Goal: Task Accomplishment & Management: Manage account settings

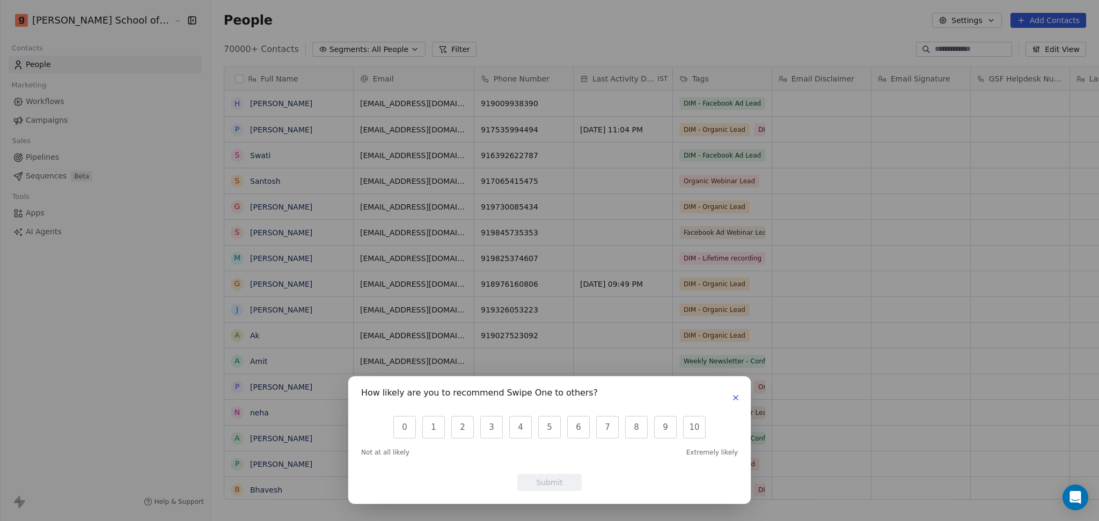
scroll to position [11, 11]
click at [734, 398] on icon "button" at bounding box center [735, 398] width 9 height 9
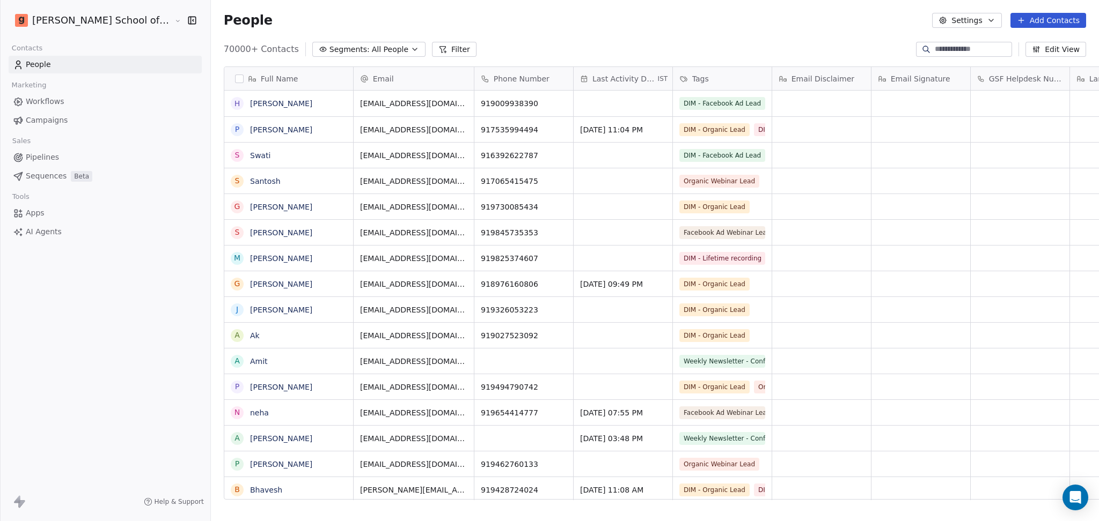
drag, startPoint x: 32, startPoint y: 121, endPoint x: 99, endPoint y: 166, distance: 80.3
click at [32, 121] on span "Campaigns" at bounding box center [47, 120] width 42 height 11
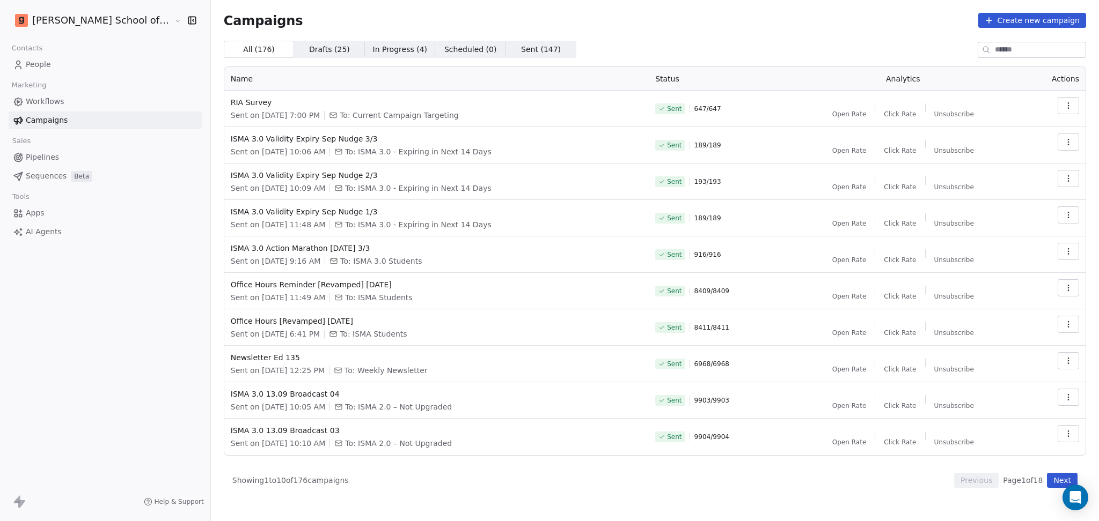
click at [61, 65] on link "People" at bounding box center [105, 65] width 193 height 18
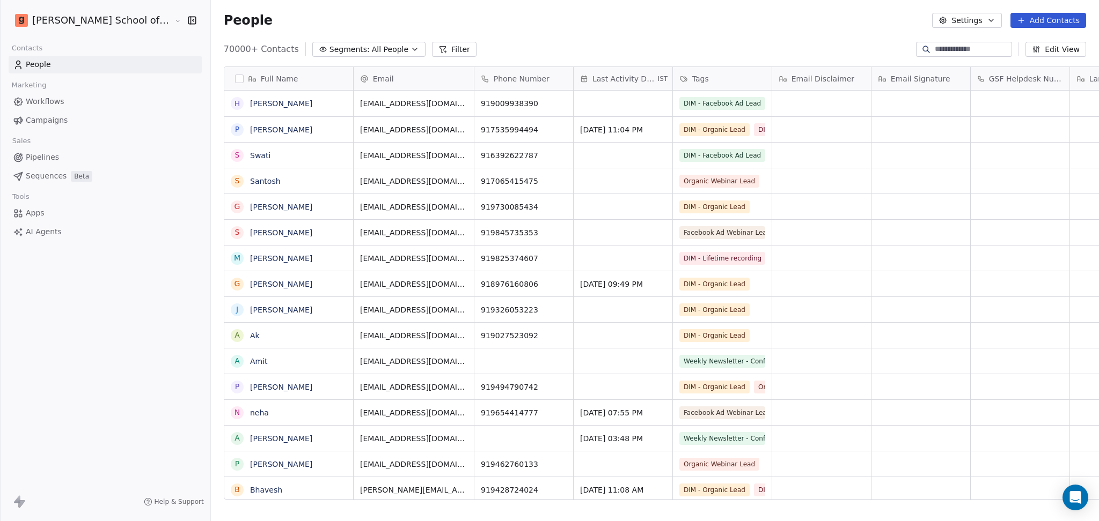
scroll to position [448, 918]
click at [915, 29] on div "People Settings Add Contacts" at bounding box center [655, 20] width 888 height 41
click at [915, 21] on button "Settings" at bounding box center [966, 20] width 69 height 15
click at [915, 80] on span "Import" at bounding box center [973, 77] width 25 height 11
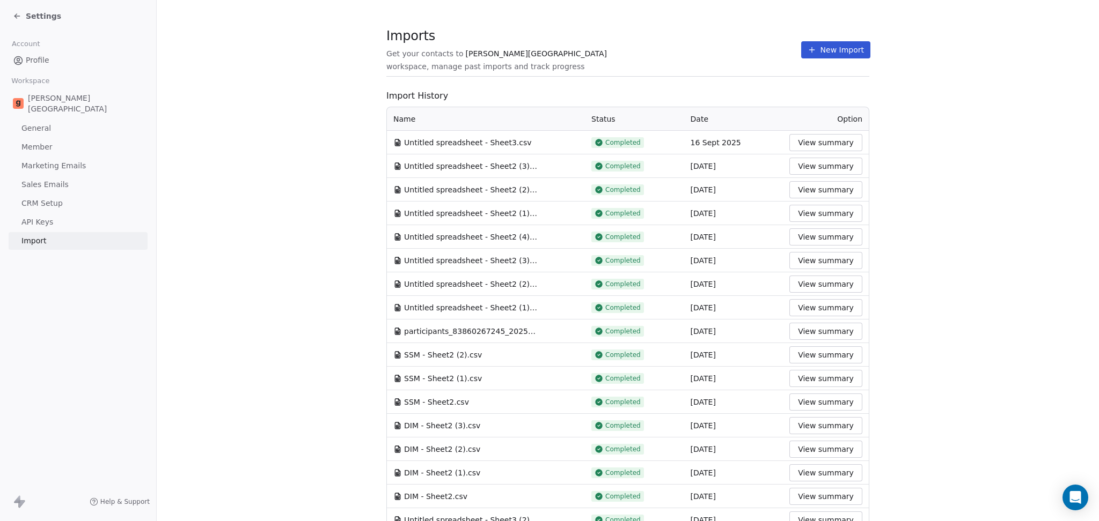
click at [837, 48] on button "New Import" at bounding box center [835, 49] width 69 height 17
click at [810, 48] on button "New Import" at bounding box center [835, 49] width 69 height 17
click at [803, 58] on button "New Import" at bounding box center [835, 49] width 69 height 17
click at [804, 54] on button "New Import" at bounding box center [835, 49] width 69 height 17
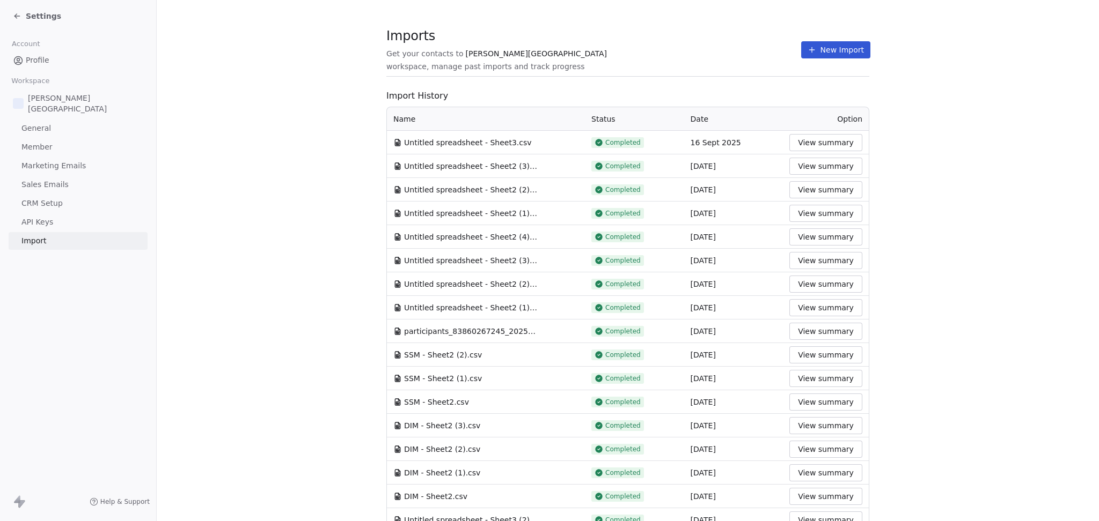
click at [824, 51] on button "New Import" at bounding box center [835, 49] width 69 height 17
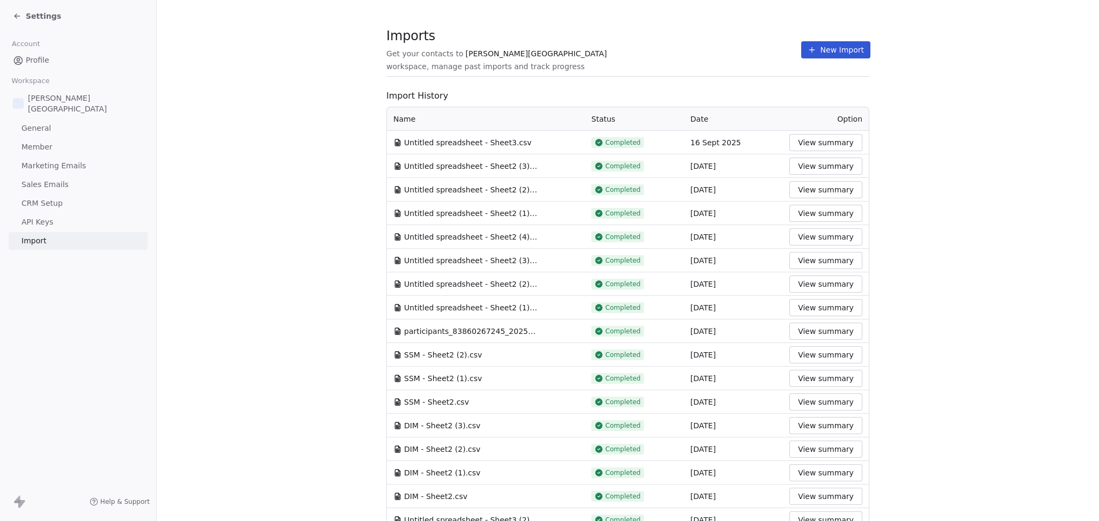
click at [824, 51] on button "New Import" at bounding box center [835, 49] width 69 height 17
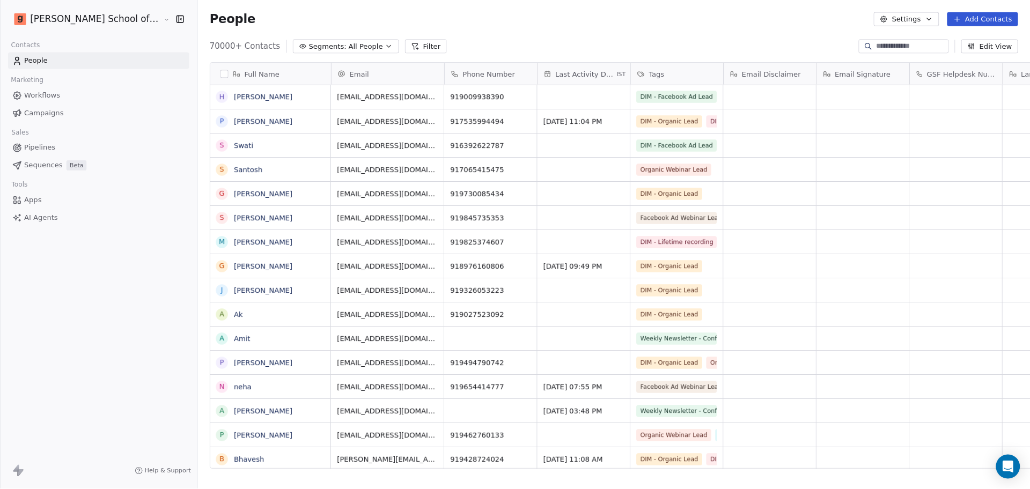
scroll to position [448, 918]
click at [915, 21] on button "Settings" at bounding box center [966, 20] width 69 height 15
click at [915, 70] on div "Import" at bounding box center [967, 78] width 50 height 17
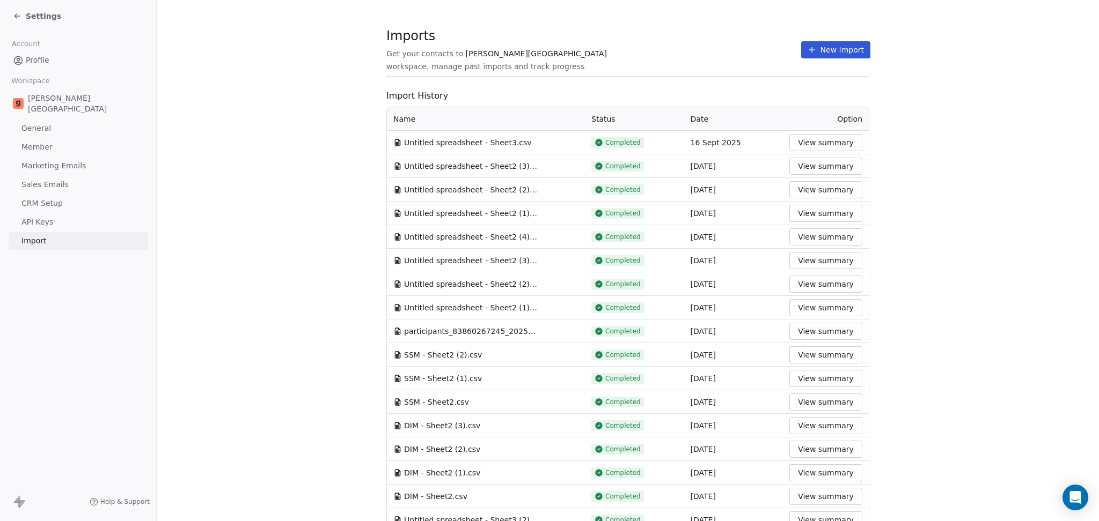
click at [820, 54] on button "New Import" at bounding box center [835, 49] width 69 height 17
click at [844, 42] on button "New Import" at bounding box center [835, 49] width 69 height 17
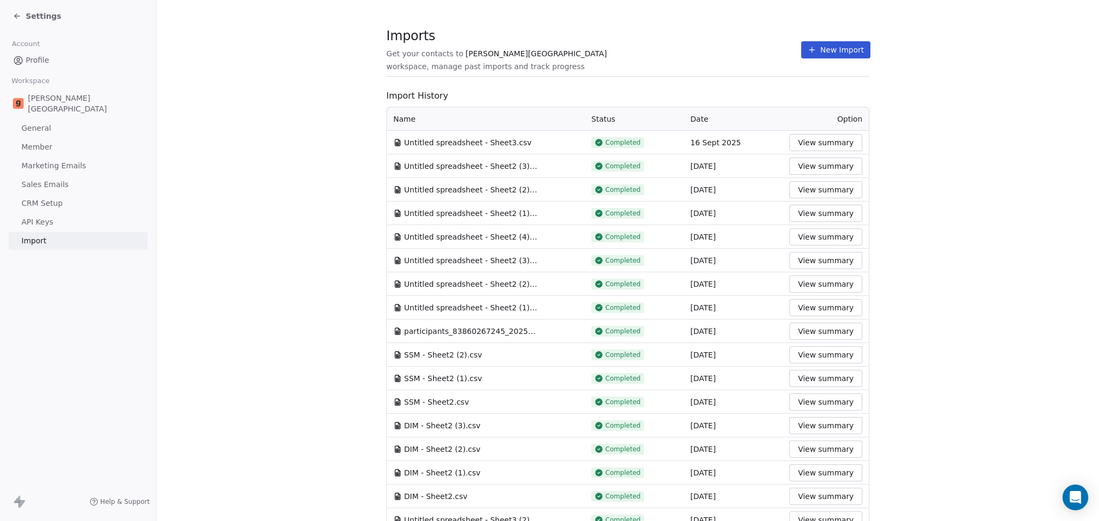
click at [844, 42] on button "New Import" at bounding box center [835, 49] width 69 height 17
click at [836, 53] on button "New Import" at bounding box center [835, 49] width 69 height 17
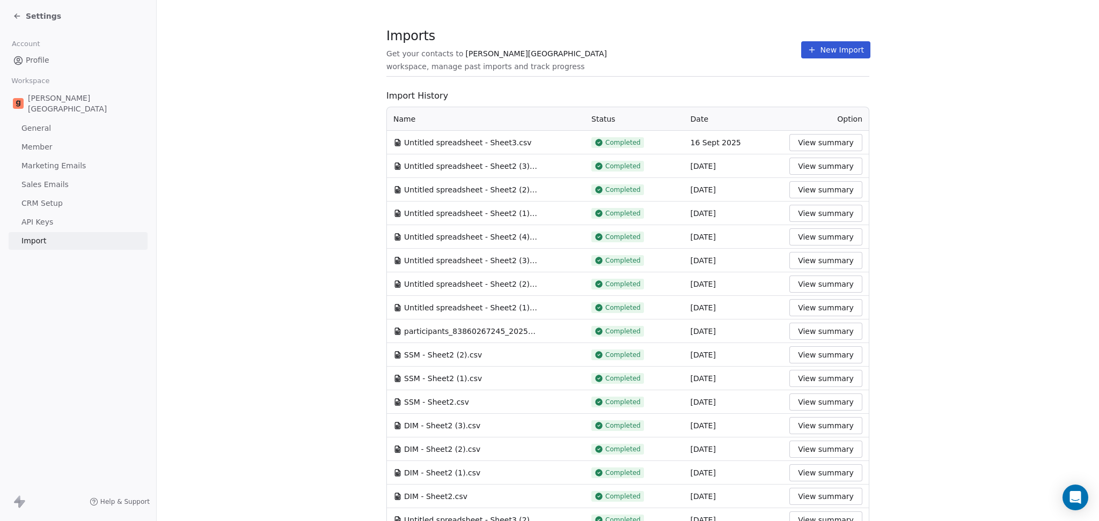
click at [836, 53] on button "New Import" at bounding box center [835, 49] width 69 height 17
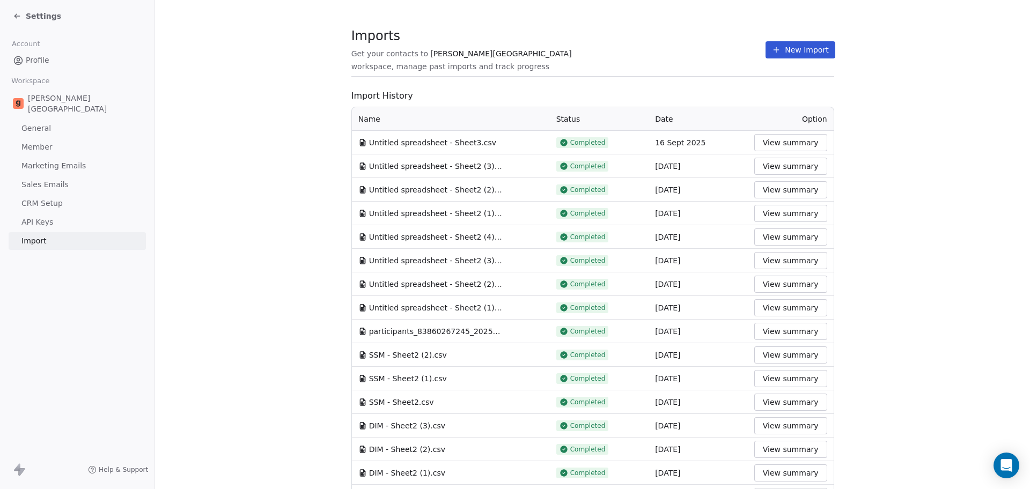
drag, startPoint x: 1078, startPoint y: 1, endPoint x: 778, endPoint y: 51, distance: 304.2
click at [778, 51] on button "New Import" at bounding box center [800, 49] width 69 height 17
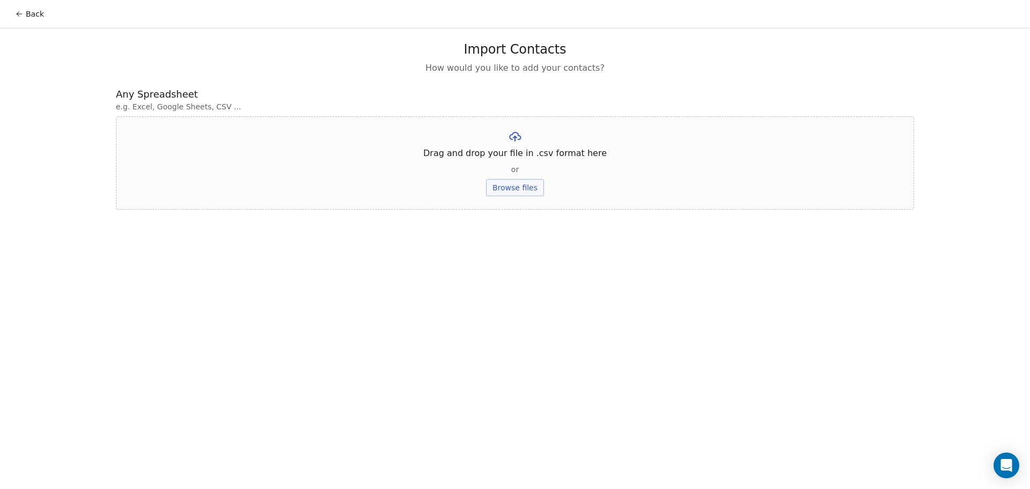
click at [500, 185] on button "Browse files" at bounding box center [515, 187] width 58 height 17
click at [510, 156] on button "Upload" at bounding box center [514, 157] width 39 height 17
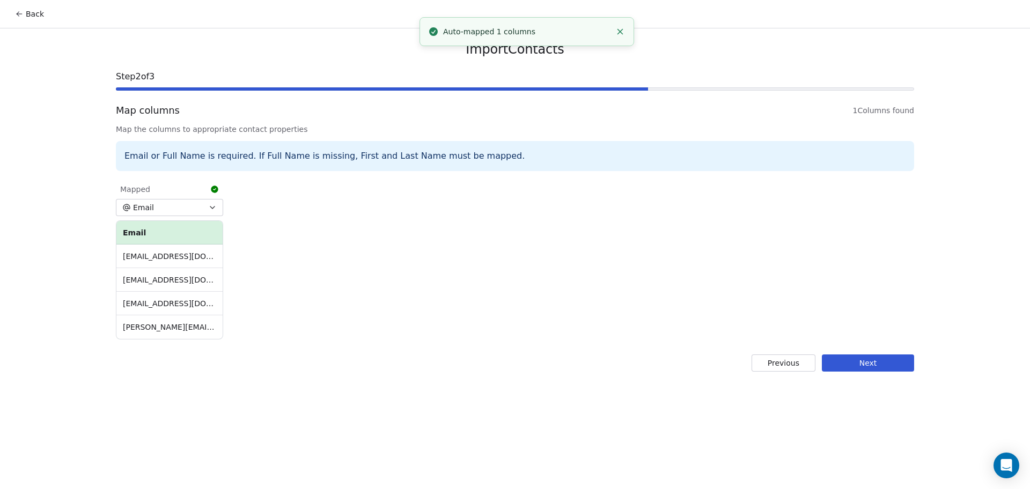
click at [877, 355] on button "Next" at bounding box center [868, 363] width 92 height 17
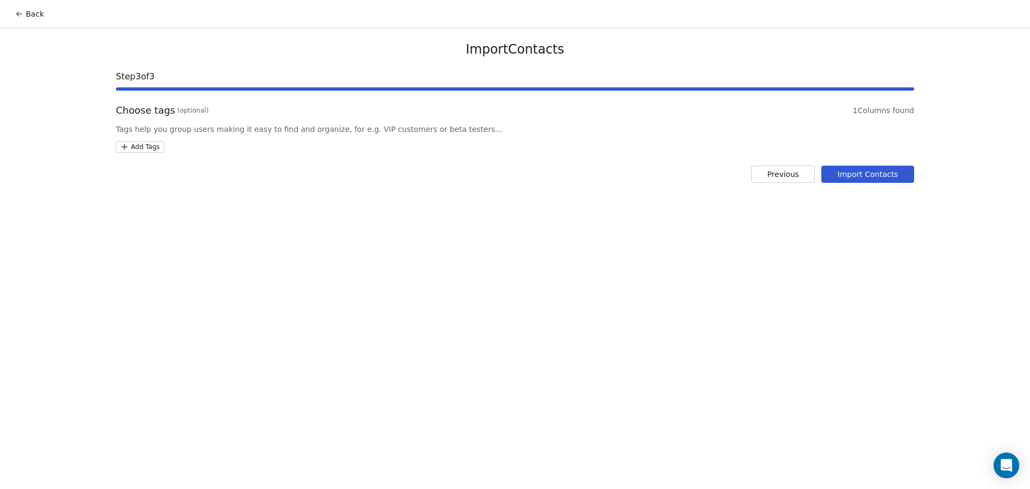
click at [143, 148] on html "Back Import Contacts Step 3 of 3 Choose tags (optional) 1 Columns found Tags he…" at bounding box center [515, 244] width 1030 height 489
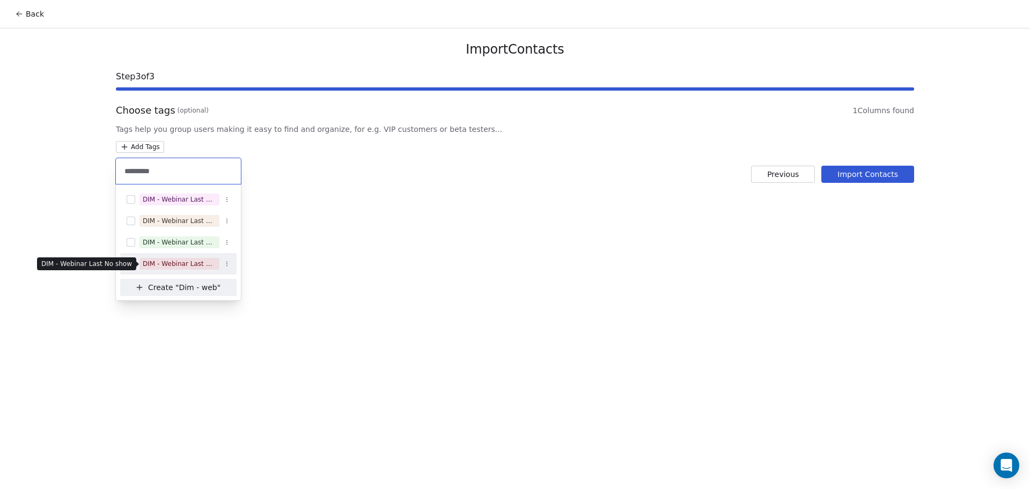
type input "*********"
click at [207, 259] on div "DIM - Webinar Last No show" at bounding box center [179, 264] width 73 height 10
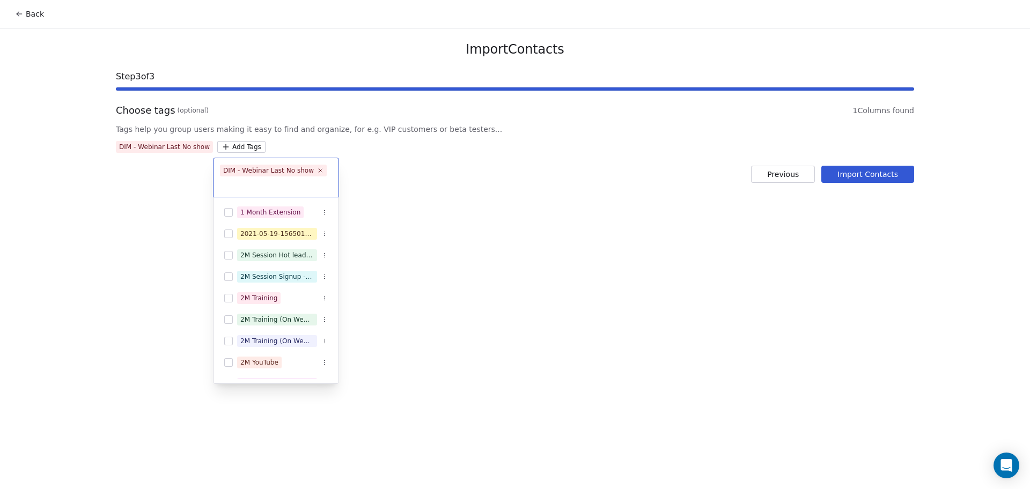
click at [439, 228] on html "Back Import Contacts Step 3 of 3 Choose tags (optional) 1 Columns found Tags he…" at bounding box center [515, 244] width 1030 height 489
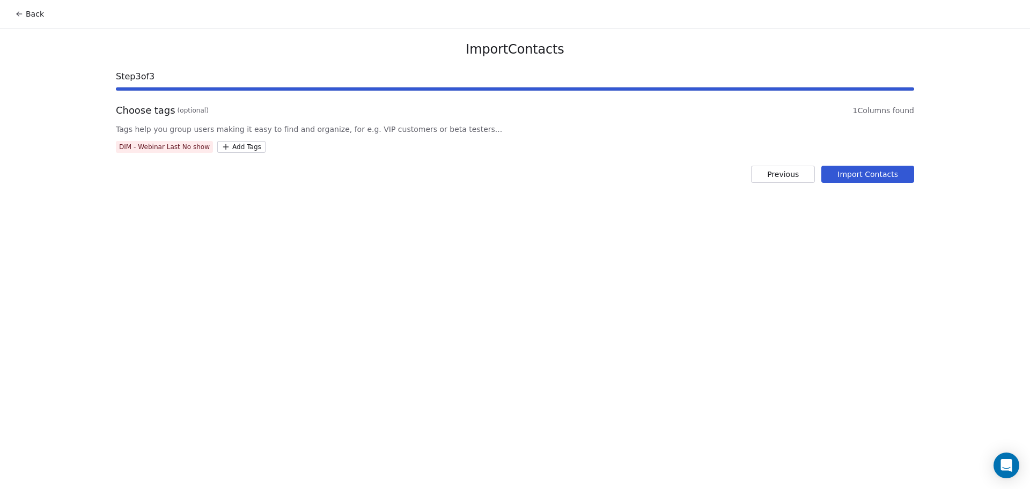
click at [899, 167] on button "Import Contacts" at bounding box center [867, 174] width 93 height 17
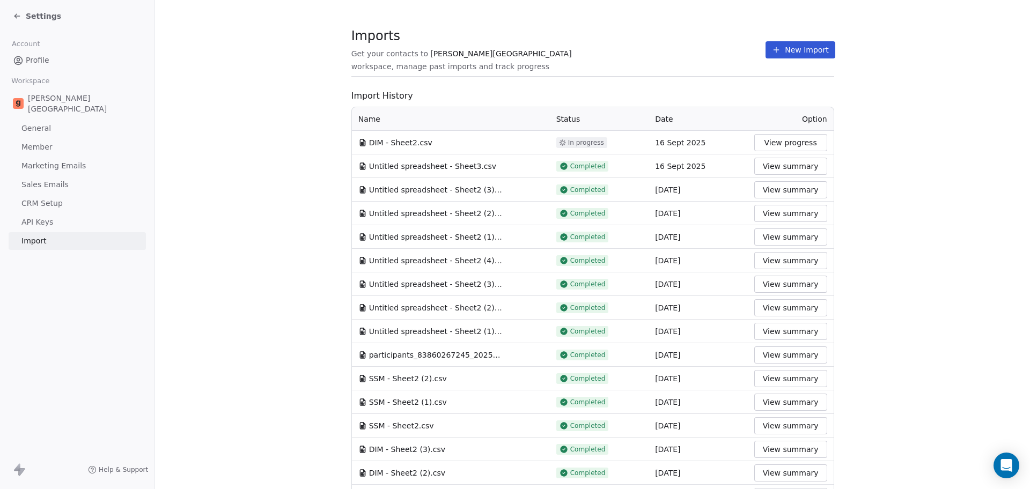
click at [732, 5] on section "Imports Get your contacts to Goela School workspace, manage past imports and tr…" at bounding box center [592, 389] width 875 height 779
click at [786, 47] on button "New Import" at bounding box center [800, 49] width 69 height 17
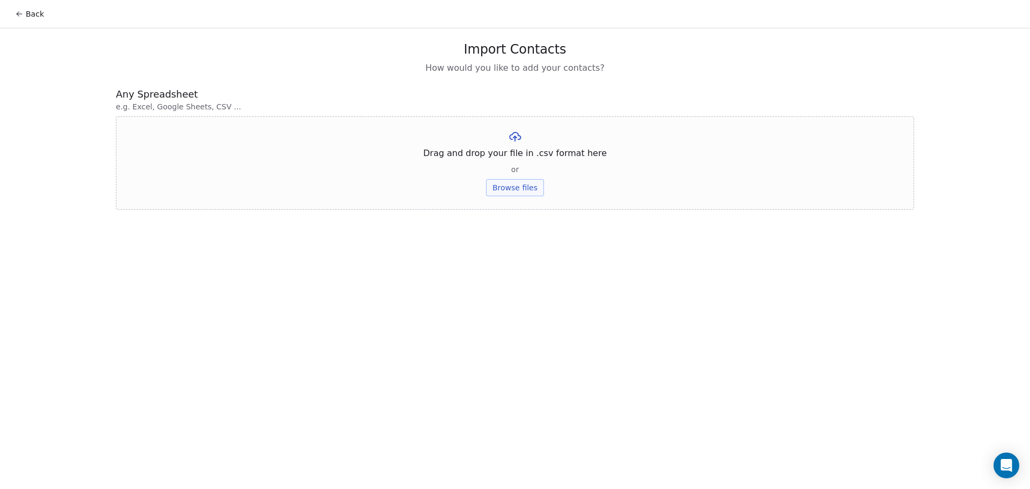
click at [518, 185] on button "Browse files" at bounding box center [515, 187] width 58 height 17
click at [526, 161] on button "Upload" at bounding box center [514, 157] width 39 height 17
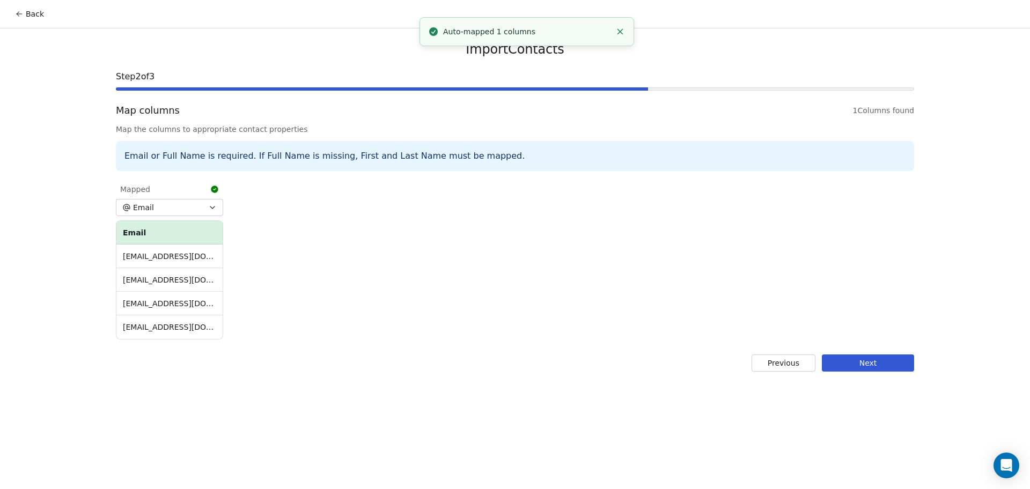
click at [852, 360] on button "Next" at bounding box center [868, 363] width 92 height 17
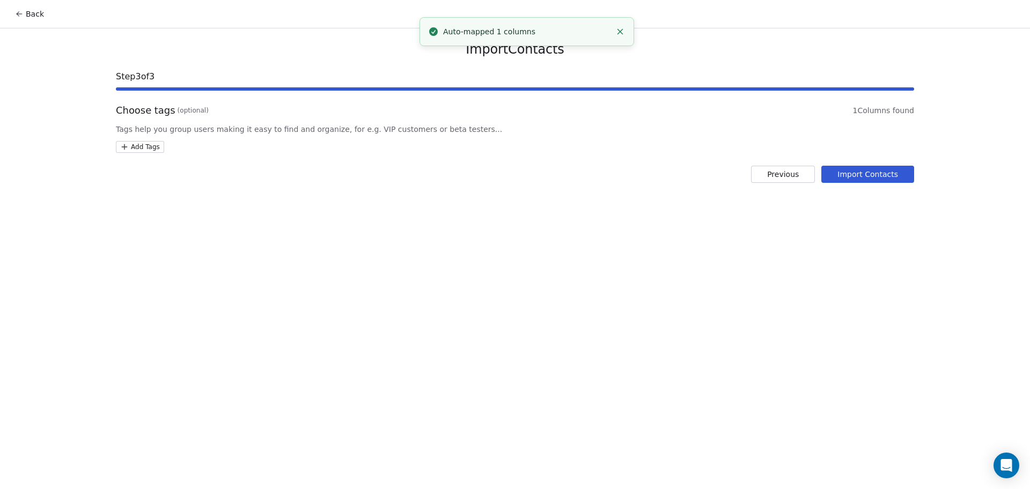
click at [156, 142] on html "Back Import Contacts Step 3 of 3 Choose tags (optional) 1 Columns found Tags he…" at bounding box center [515, 244] width 1030 height 489
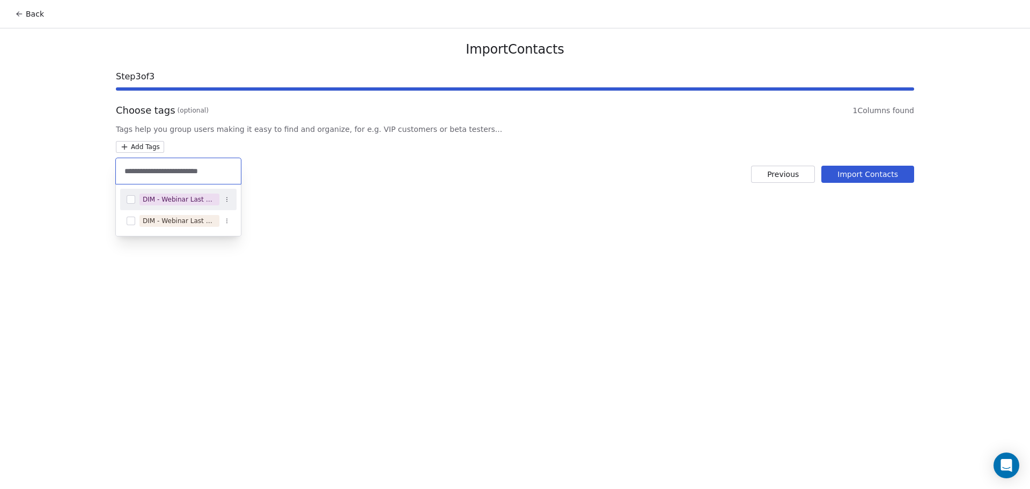
type input "**********"
click at [205, 197] on div "DIM - Webinar Last Attended" at bounding box center [179, 200] width 73 height 10
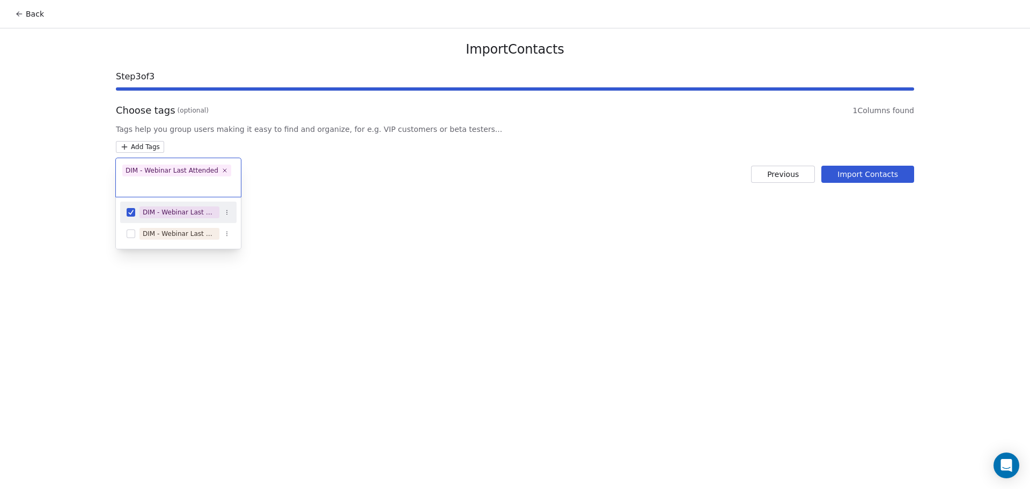
click at [446, 173] on html "Back Import Contacts Step 3 of 3 Choose tags (optional) 1 Columns found Tags he…" at bounding box center [515, 244] width 1030 height 489
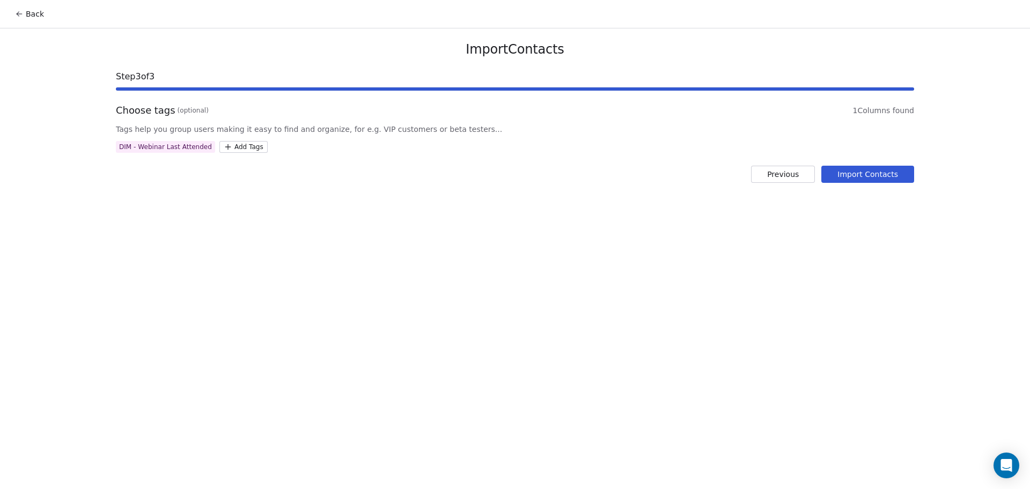
click at [852, 172] on button "Import Contacts" at bounding box center [867, 174] width 93 height 17
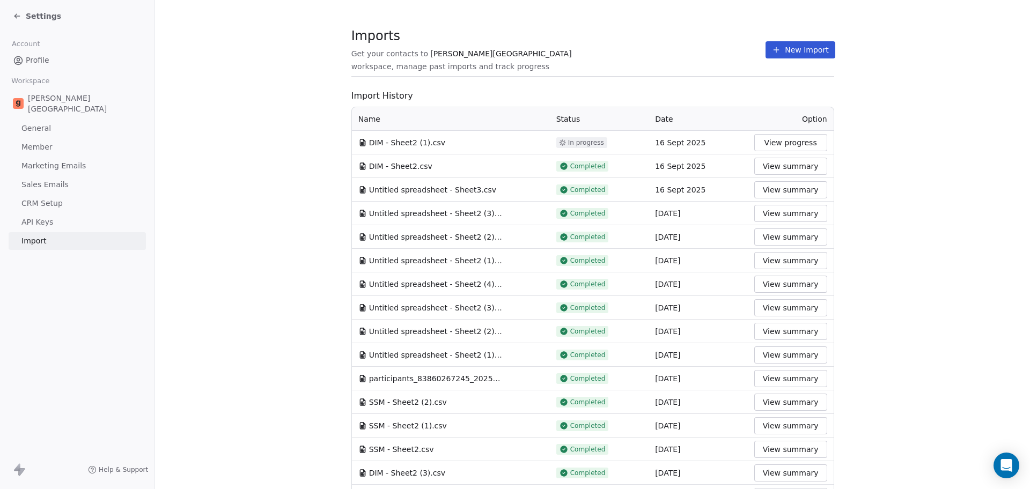
click at [598, 31] on section "Imports Get your contacts to Goela School workspace, manage past imports and tr…" at bounding box center [592, 401] width 875 height 803
click at [772, 48] on icon at bounding box center [776, 50] width 9 height 9
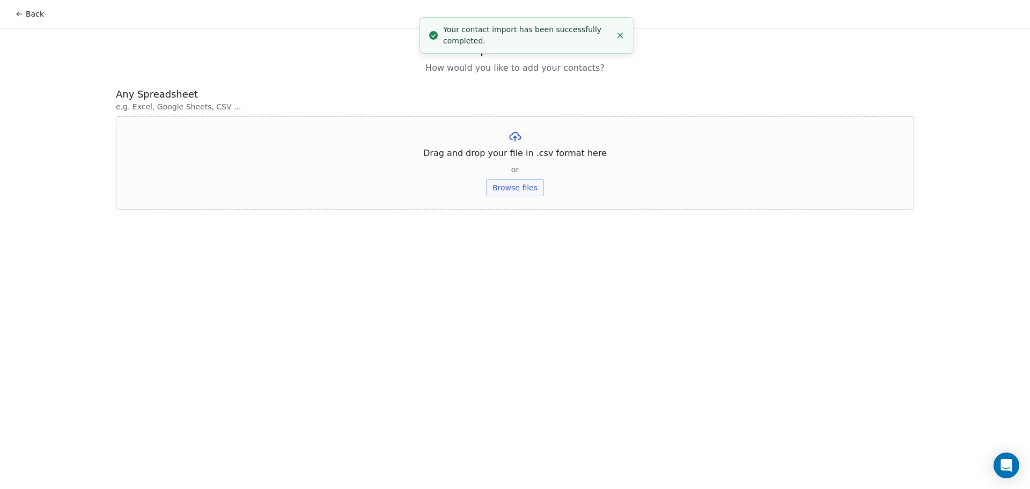
click at [618, 35] on icon "Close toast" at bounding box center [620, 36] width 10 height 10
click at [525, 195] on button "Browse files" at bounding box center [515, 187] width 58 height 17
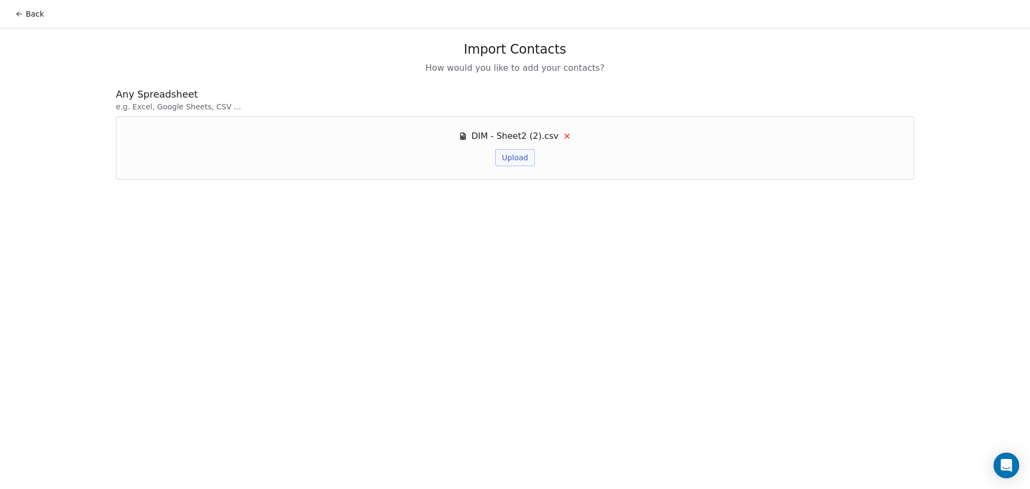
click at [523, 157] on button "Upload" at bounding box center [514, 157] width 39 height 17
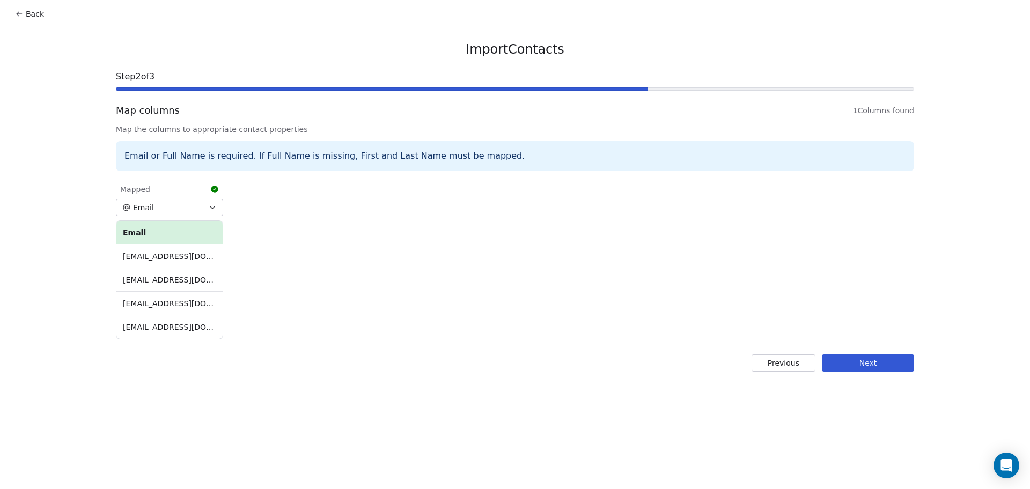
click at [881, 367] on button "Next" at bounding box center [868, 363] width 92 height 17
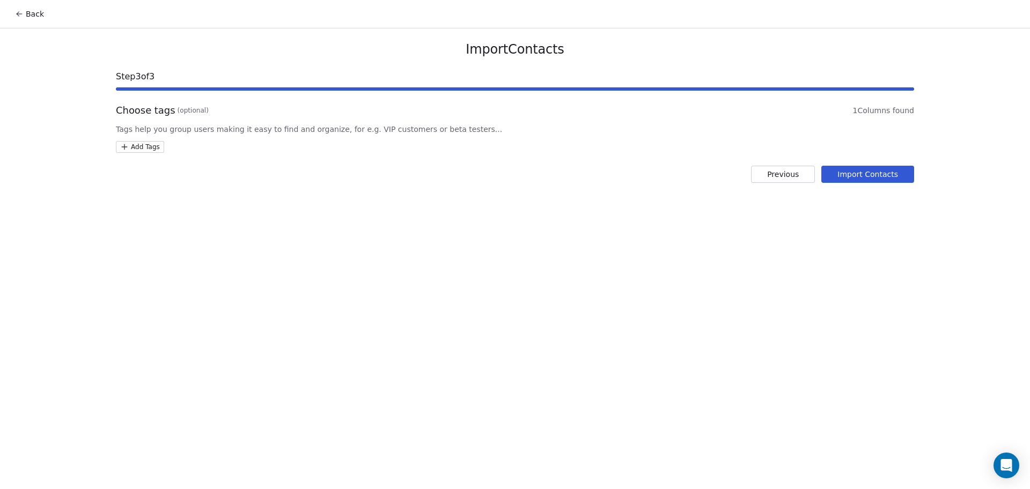
click at [139, 140] on div "Choose tags (optional) 1 Columns found Tags help you group users making it easy…" at bounding box center [515, 128] width 798 height 49
click at [159, 147] on html "Back Import Contacts Step 3 of 3 Choose tags (optional) 1 Columns found Tags he…" at bounding box center [515, 244] width 1030 height 489
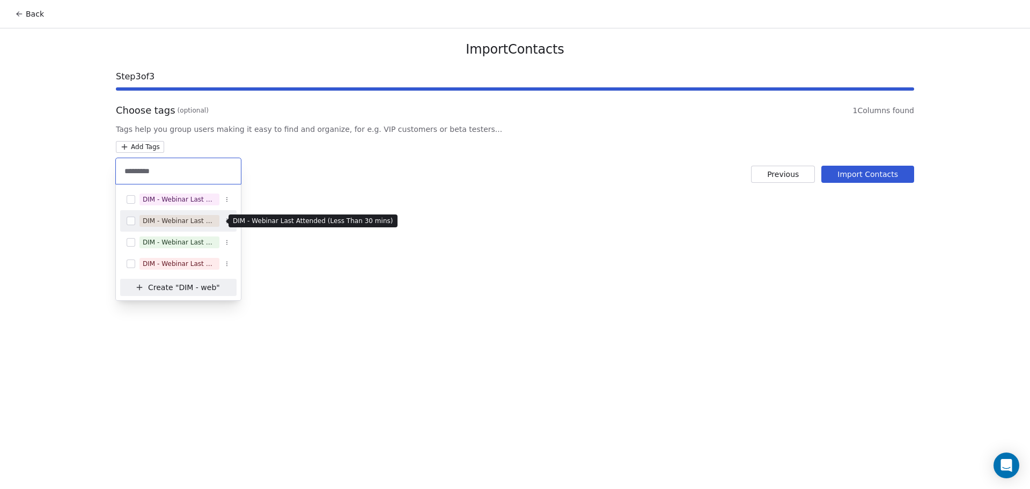
type input "*********"
click at [197, 222] on div "DIM - Webinar Last Attended (Less Than 30 mins)" at bounding box center [179, 221] width 73 height 10
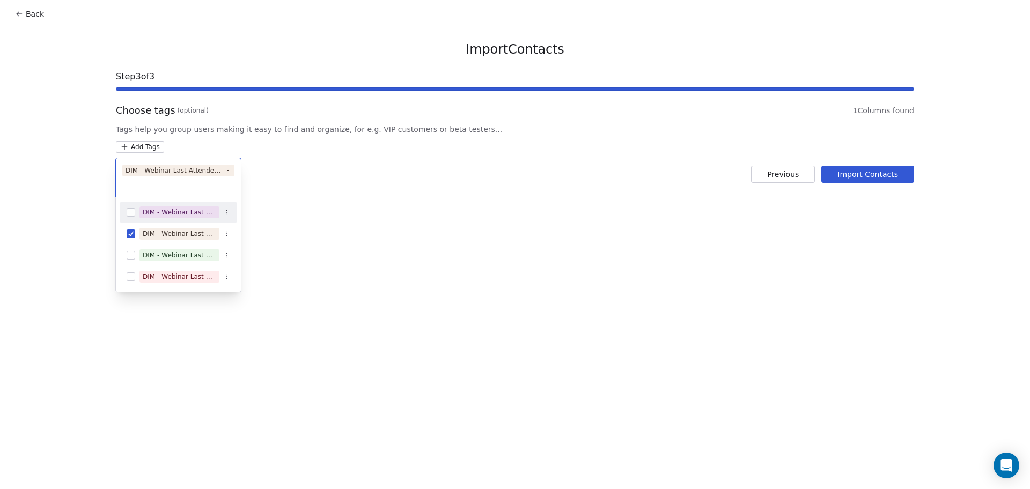
click at [412, 195] on html "Back Import Contacts Step 3 of 3 Choose tags (optional) 1 Columns found Tags he…" at bounding box center [515, 244] width 1030 height 489
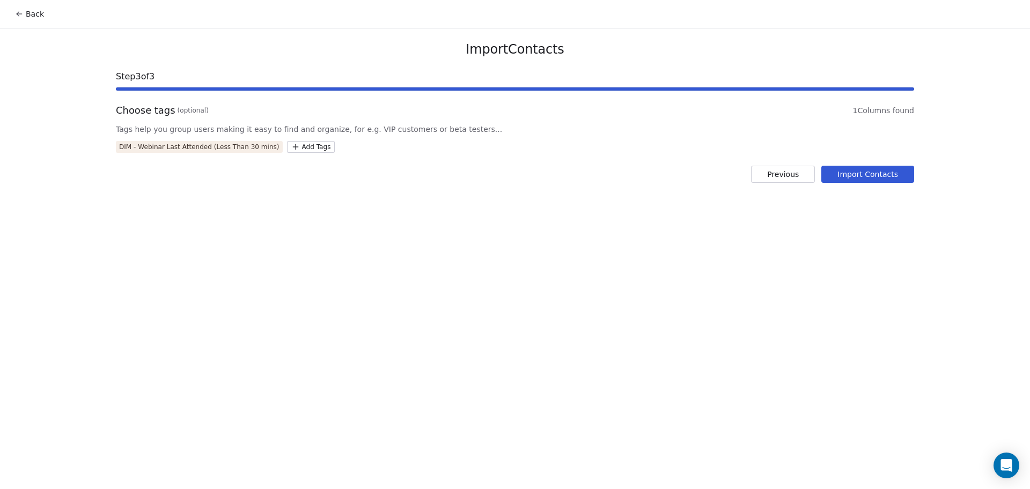
click at [863, 180] on button "Import Contacts" at bounding box center [867, 174] width 93 height 17
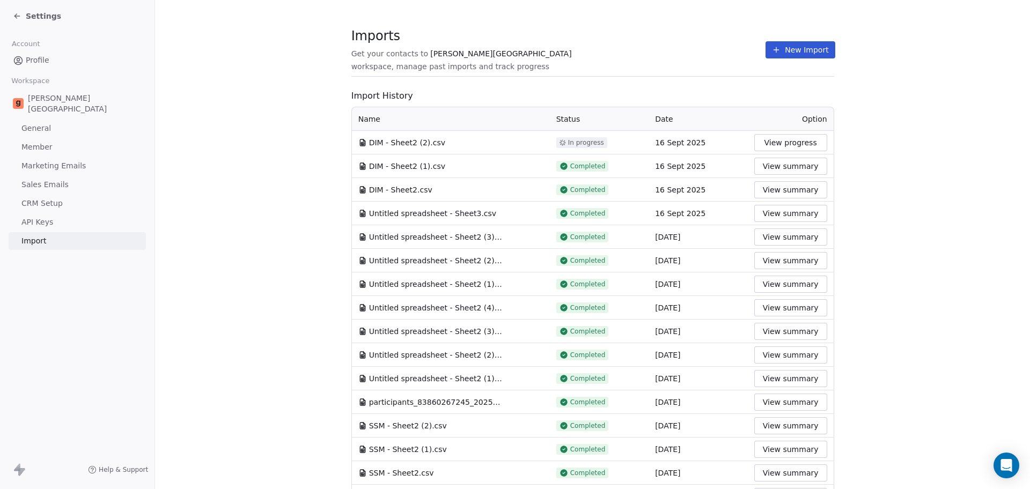
click at [501, 63] on span "workspace, manage past imports and track progress" at bounding box center [450, 66] width 198 height 11
click at [772, 51] on icon at bounding box center [776, 50] width 9 height 9
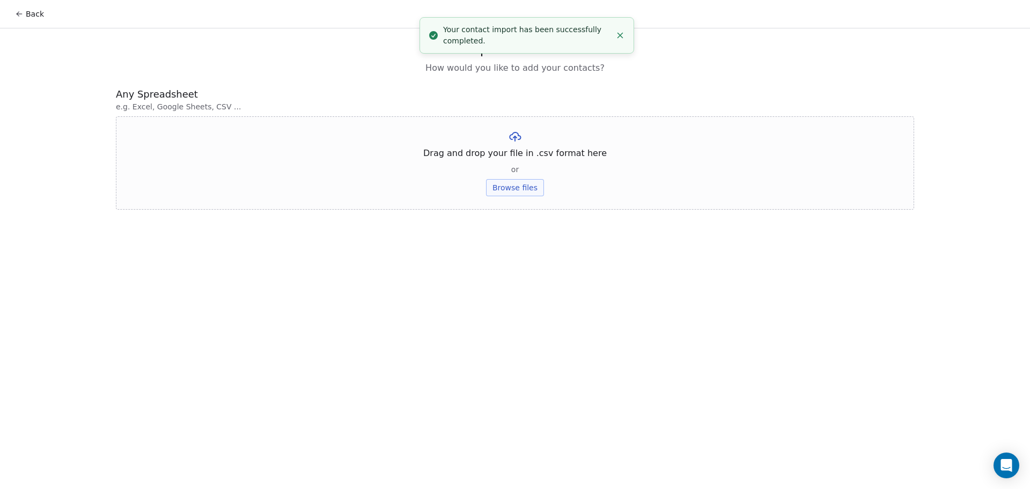
click at [527, 188] on button "Browse files" at bounding box center [515, 187] width 58 height 17
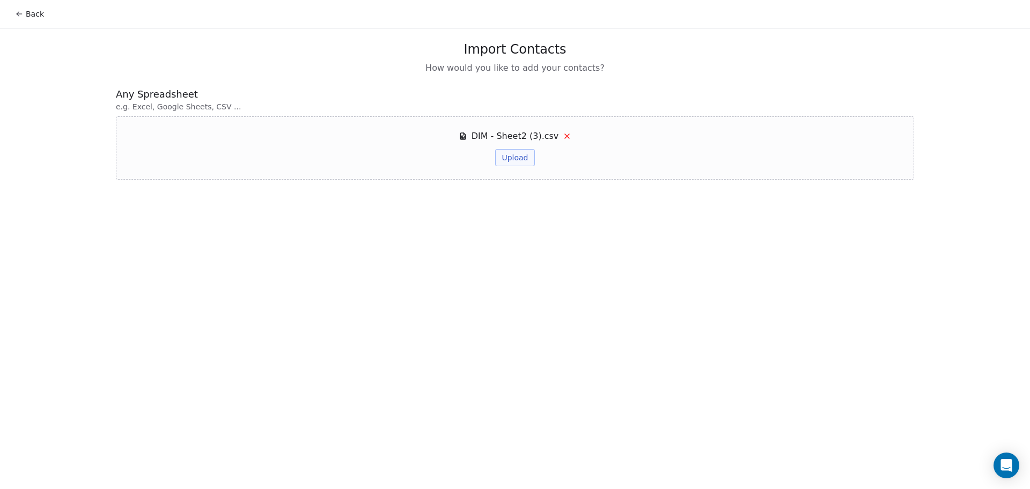
click at [529, 154] on button "Upload" at bounding box center [514, 157] width 39 height 17
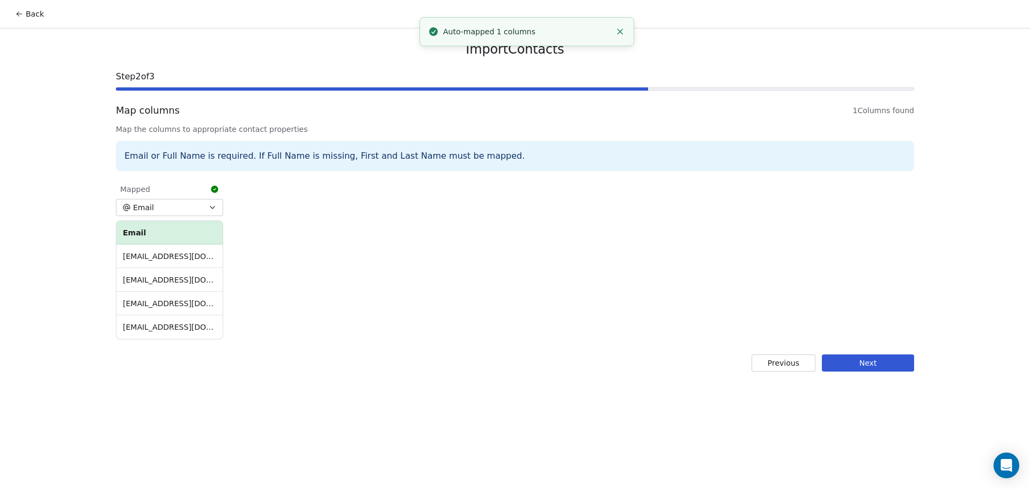
click at [834, 372] on div "Import Contacts Step 2 of 3 Map columns 1 Columns found Map the columns to appr…" at bounding box center [515, 206] width 824 height 356
click at [830, 363] on button "Next" at bounding box center [868, 363] width 92 height 17
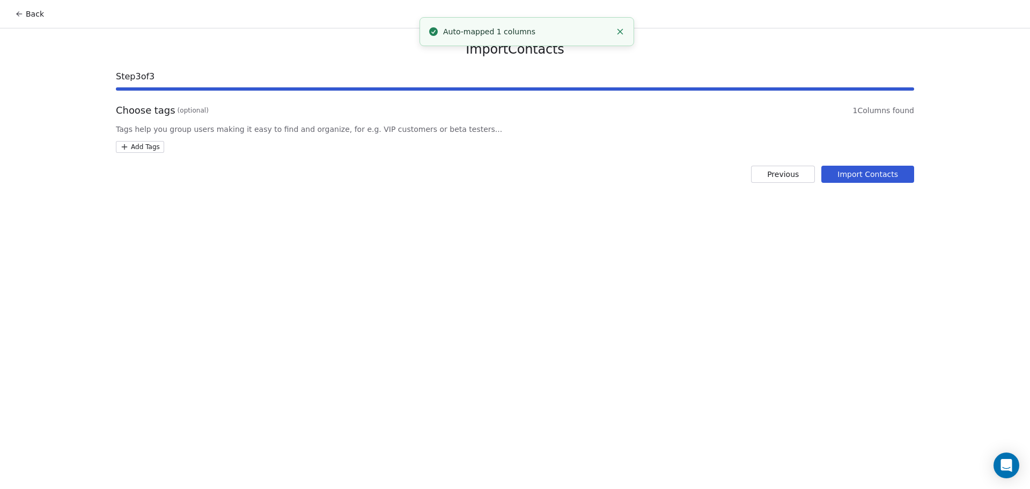
click at [155, 145] on html "Back Import Contacts Step 3 of 3 Choose tags (optional) 1 Columns found Tags he…" at bounding box center [515, 244] width 1030 height 489
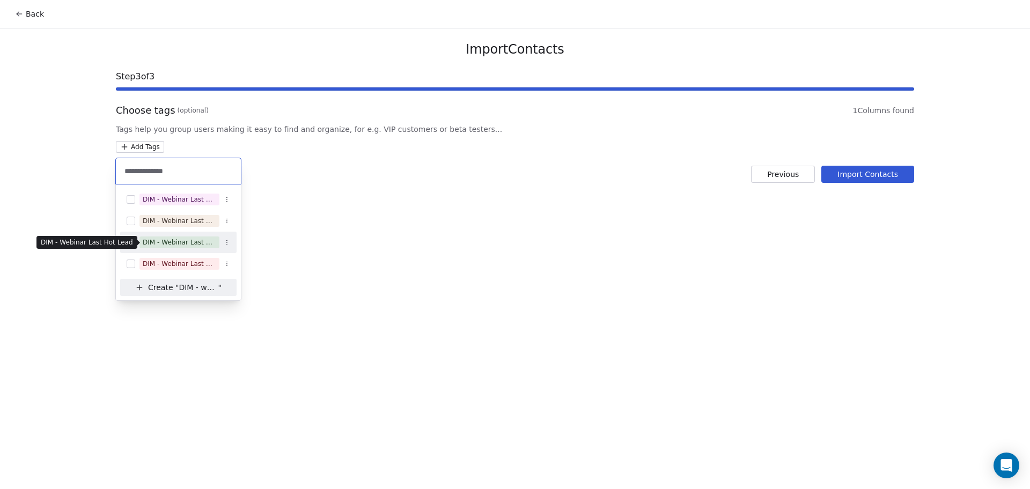
type input "**********"
click at [183, 240] on div "DIM - Webinar Last Hot Lead" at bounding box center [179, 243] width 73 height 10
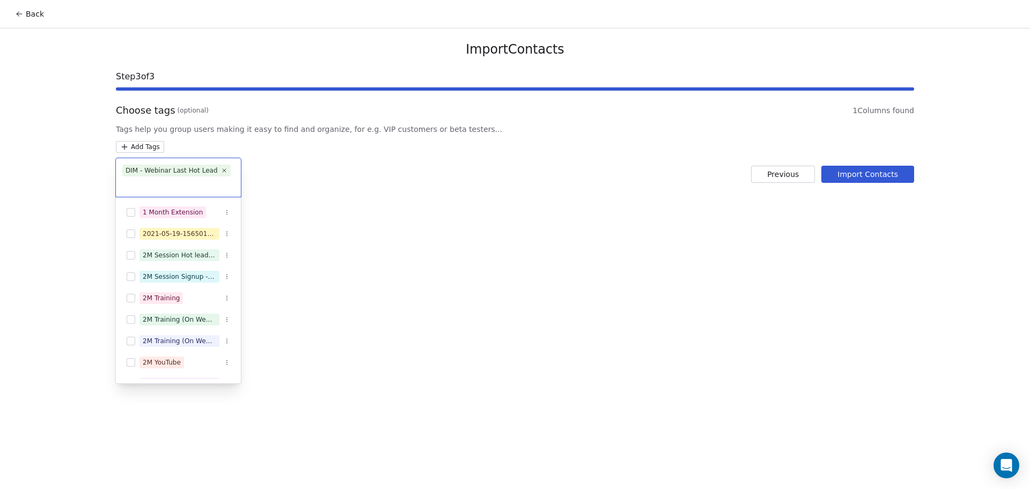
click at [525, 242] on html "Back Import Contacts Step 3 of 3 Choose tags (optional) 1 Columns found Tags he…" at bounding box center [515, 244] width 1030 height 489
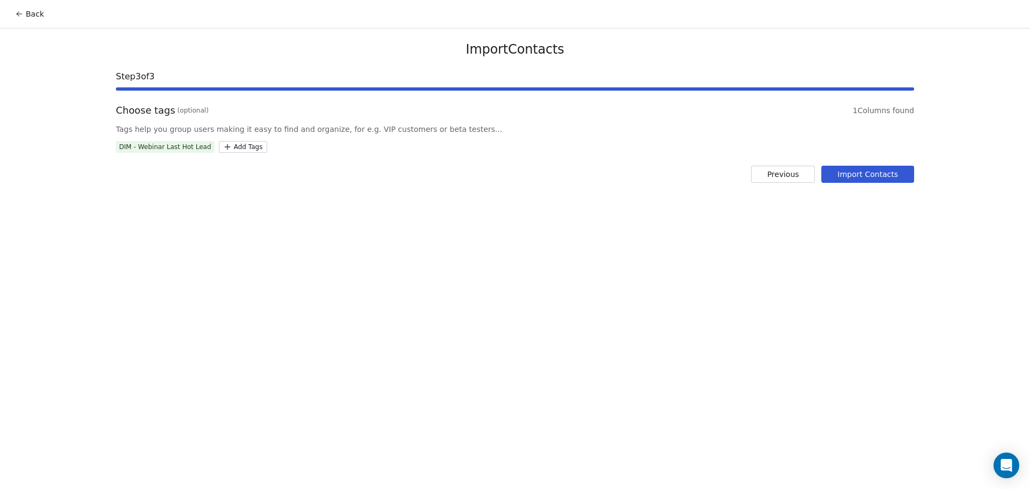
click at [854, 173] on button "Import Contacts" at bounding box center [867, 174] width 93 height 17
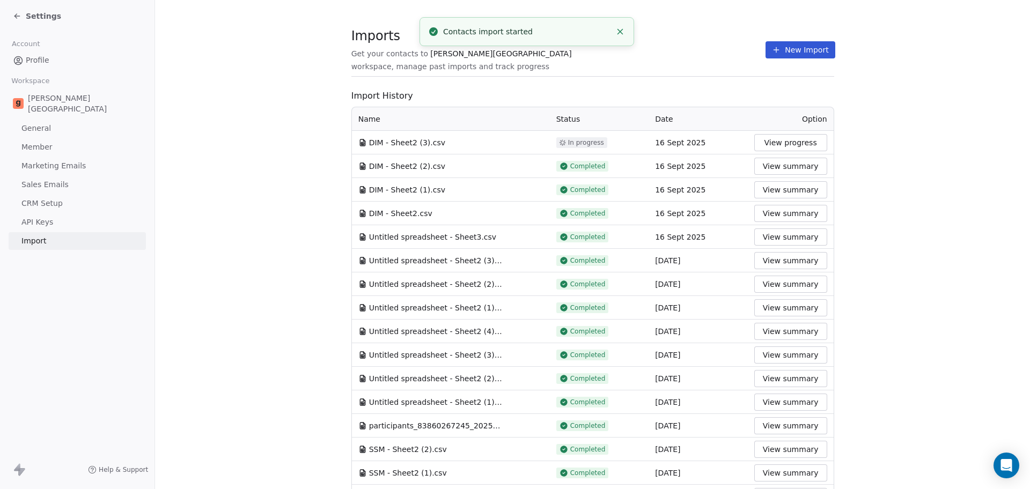
click at [621, 31] on line "Close toast" at bounding box center [620, 32] width 5 height 5
click at [546, 68] on section "Imports Get your contacts to Goela School workspace, manage past imports and tr…" at bounding box center [592, 55] width 483 height 42
click at [461, 76] on span at bounding box center [592, 76] width 483 height 1
click at [585, 10] on section "Imports Get your contacts to Goela School workspace, manage past imports and tr…" at bounding box center [592, 425] width 875 height 850
click at [667, 73] on section "Imports Get your contacts to Goela School workspace, manage past imports and tr…" at bounding box center [592, 55] width 483 height 42
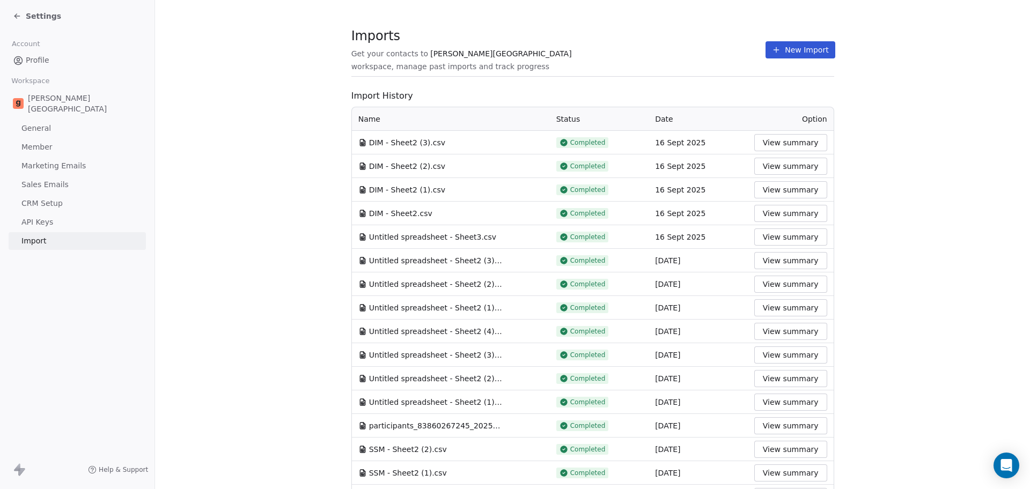
drag, startPoint x: 751, startPoint y: 50, endPoint x: 760, endPoint y: 51, distance: 9.2
click at [760, 51] on div "Imports Get your contacts to Goela School workspace, manage past imports and tr…" at bounding box center [592, 50] width 483 height 18
click at [766, 51] on button "New Import" at bounding box center [800, 49] width 69 height 17
click at [772, 50] on button "New Import" at bounding box center [800, 49] width 69 height 17
click at [772, 43] on button "New Import" at bounding box center [800, 49] width 69 height 17
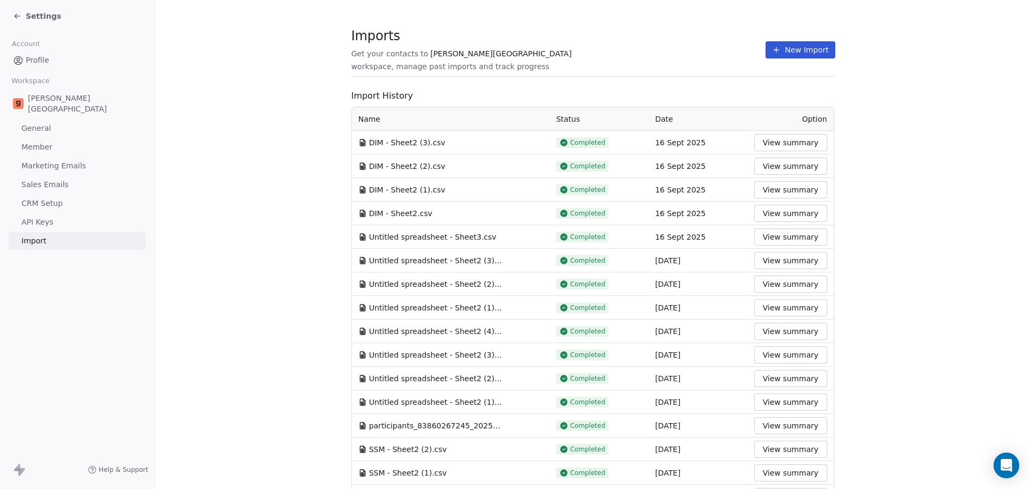
click at [527, 40] on span "Imports" at bounding box center [558, 36] width 415 height 16
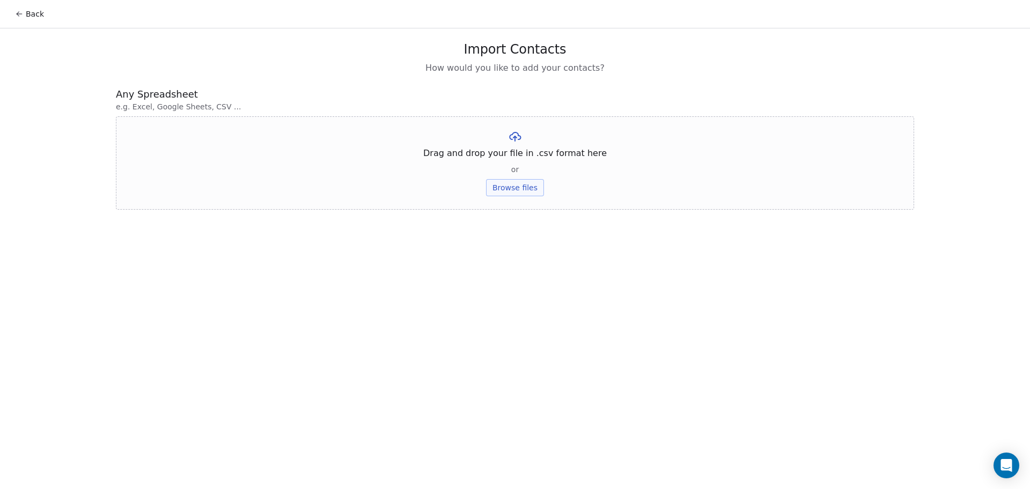
click at [527, 190] on button "Browse files" at bounding box center [515, 187] width 58 height 17
click at [519, 157] on button "Upload" at bounding box center [514, 157] width 39 height 17
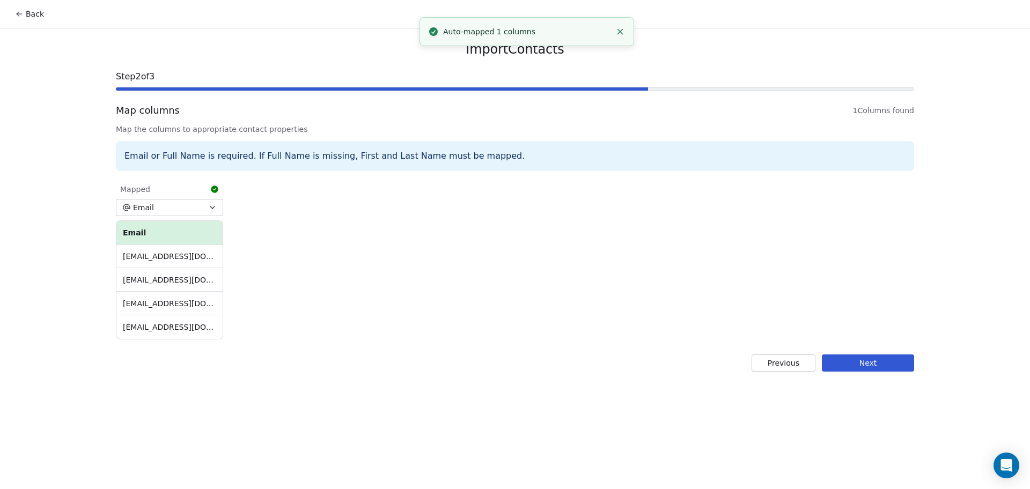
click at [887, 356] on button "Next" at bounding box center [868, 363] width 92 height 17
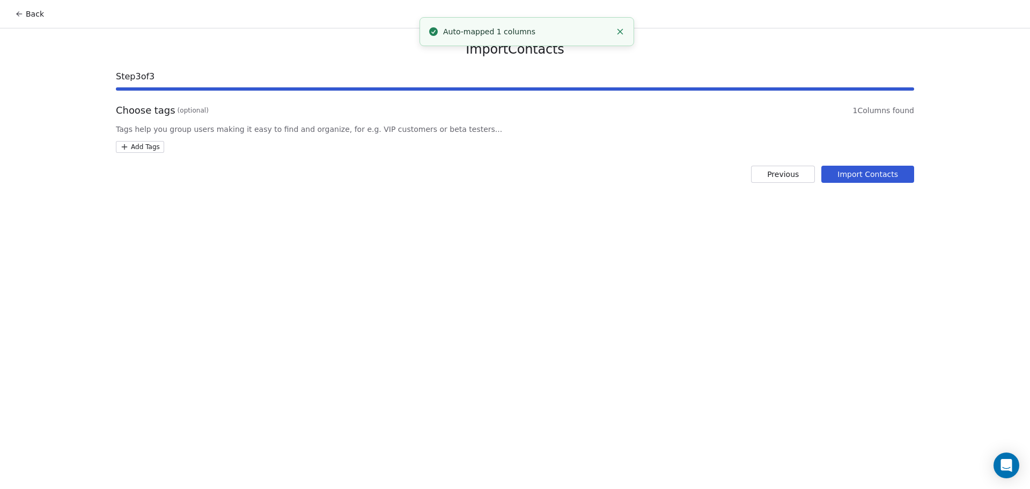
click at [132, 149] on html "Back Import Contacts Step 3 of 3 Choose tags (optional) 1 Columns found Tags he…" at bounding box center [515, 244] width 1030 height 489
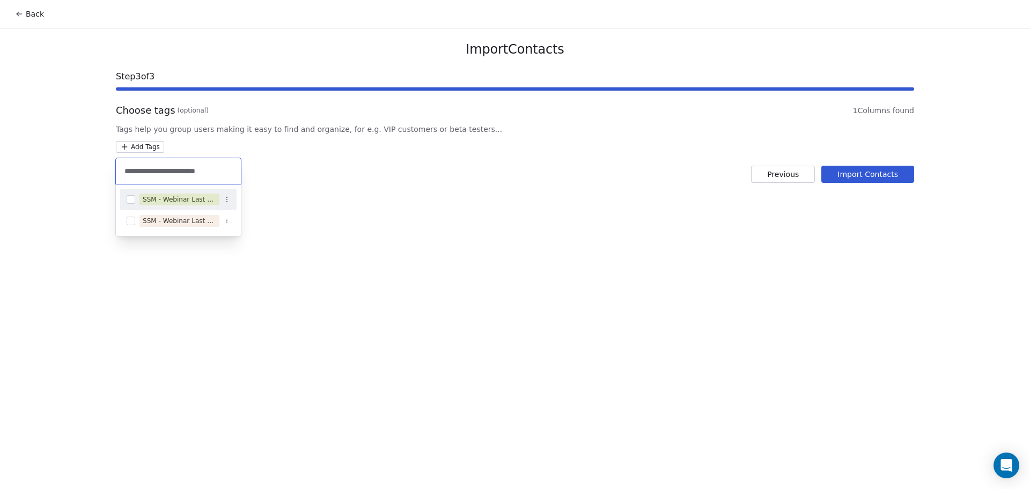
type input "**********"
click at [207, 204] on span "SSM - Webinar Last No Show" at bounding box center [179, 200] width 80 height 12
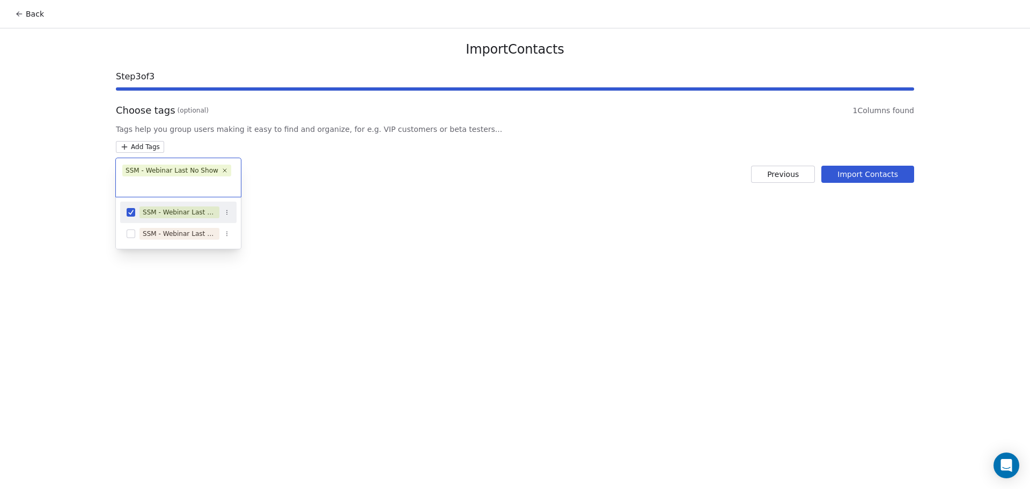
click at [540, 194] on html "Back Import Contacts Step 3 of 3 Choose tags (optional) 1 Columns found Tags he…" at bounding box center [515, 244] width 1030 height 489
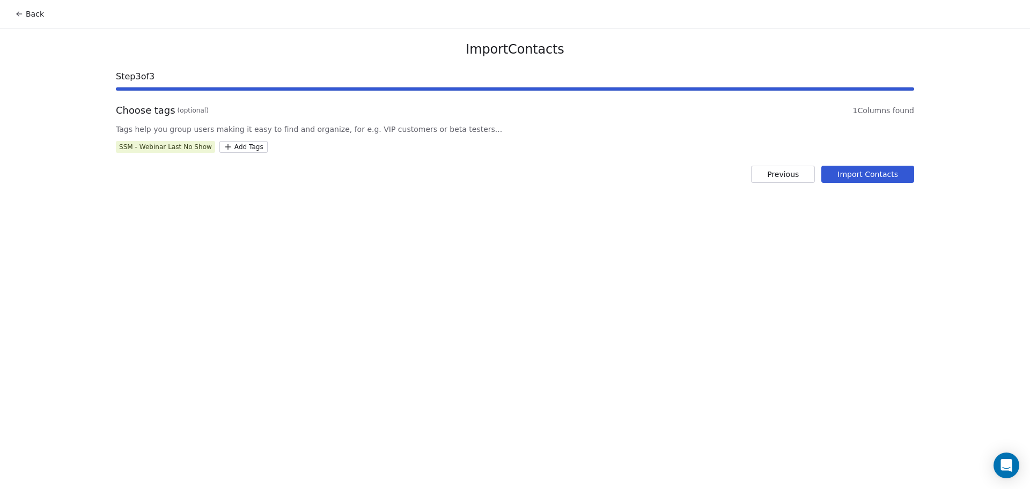
click at [874, 170] on button "Import Contacts" at bounding box center [867, 174] width 93 height 17
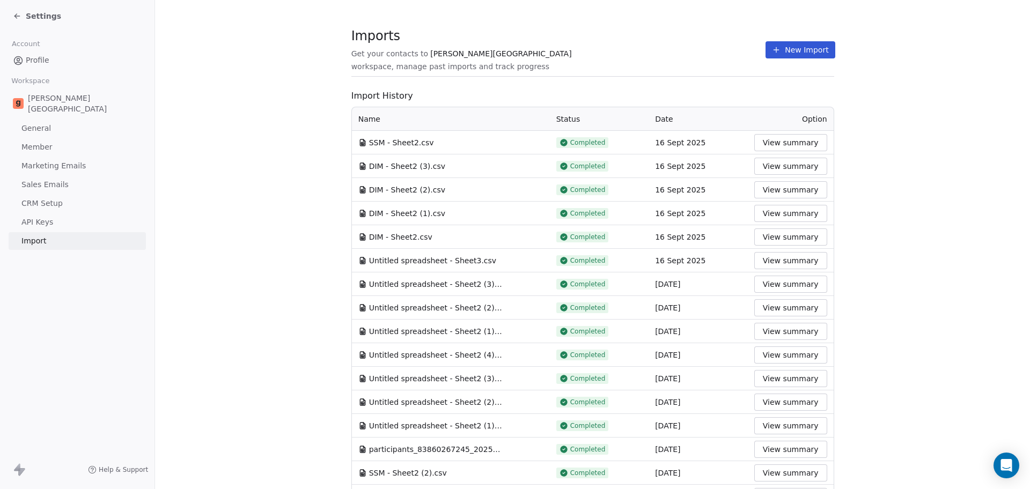
click at [766, 50] on button "New Import" at bounding box center [800, 49] width 69 height 17
click at [775, 48] on button "New Import" at bounding box center [800, 49] width 69 height 17
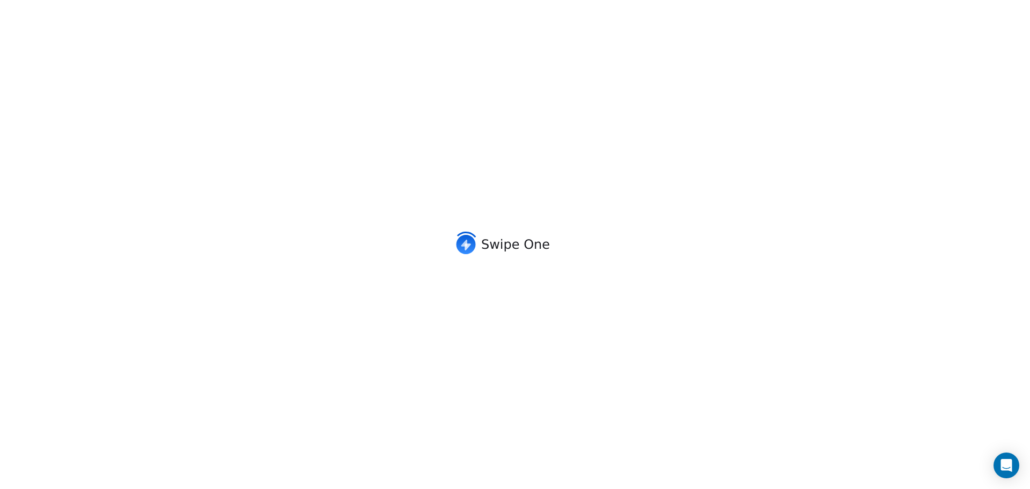
click at [525, 141] on div "Swipe One" at bounding box center [515, 244] width 1030 height 489
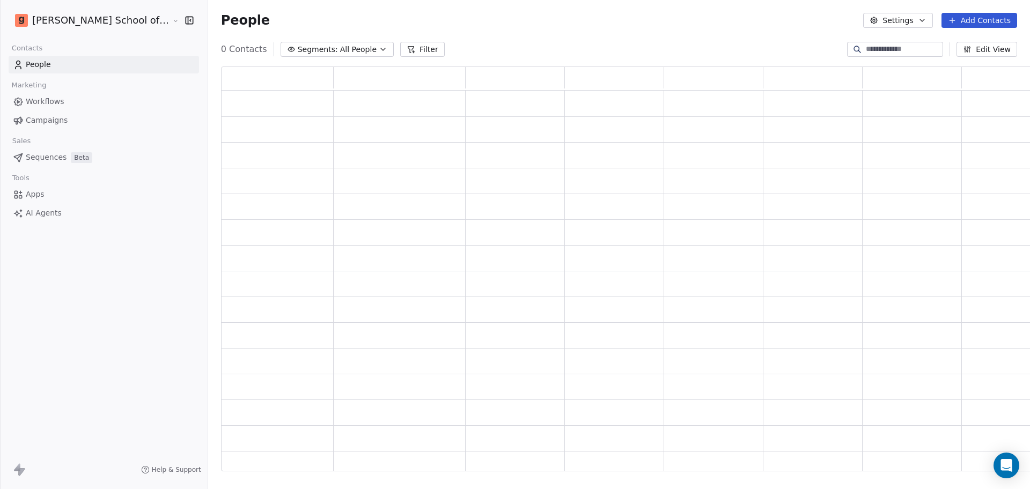
scroll to position [11, 11]
click at [823, 17] on button "Settings" at bounding box center [897, 20] width 69 height 15
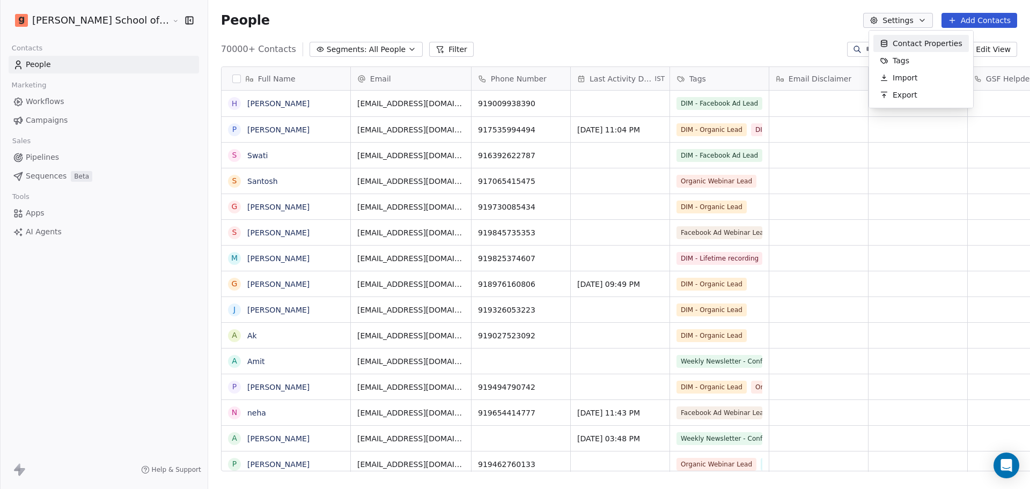
scroll to position [420, 852]
click at [823, 82] on span "Import" at bounding box center [905, 77] width 25 height 11
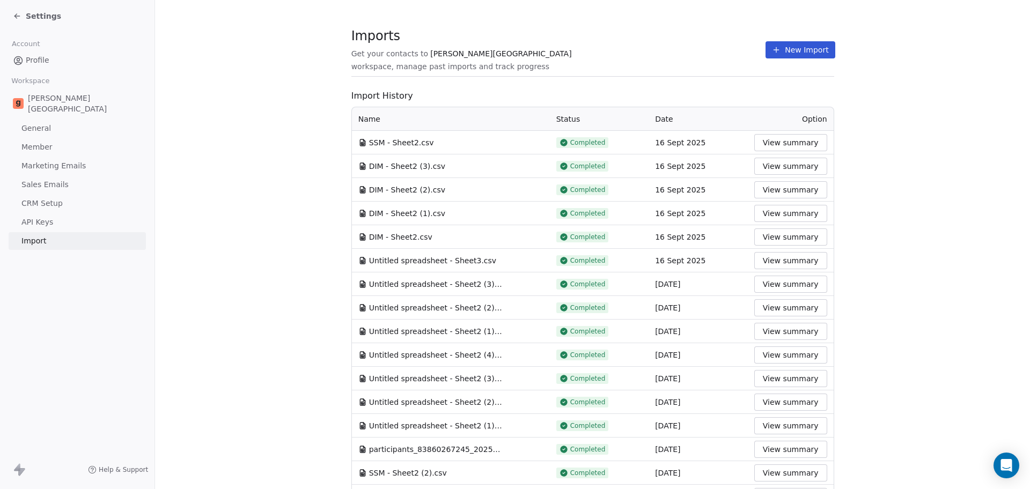
click at [819, 46] on button "New Import" at bounding box center [800, 49] width 69 height 17
click at [791, 47] on button "New Import" at bounding box center [800, 49] width 69 height 17
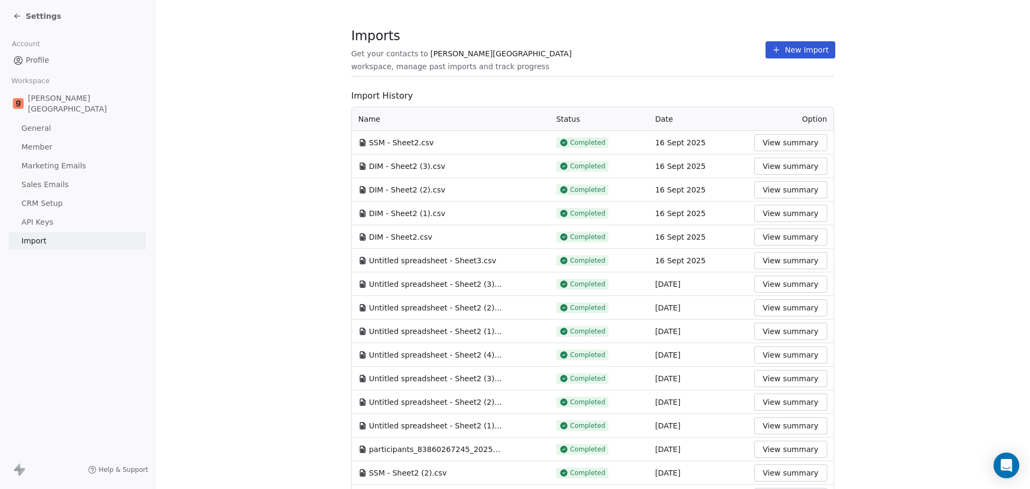
click at [791, 47] on button "New Import" at bounding box center [800, 49] width 69 height 17
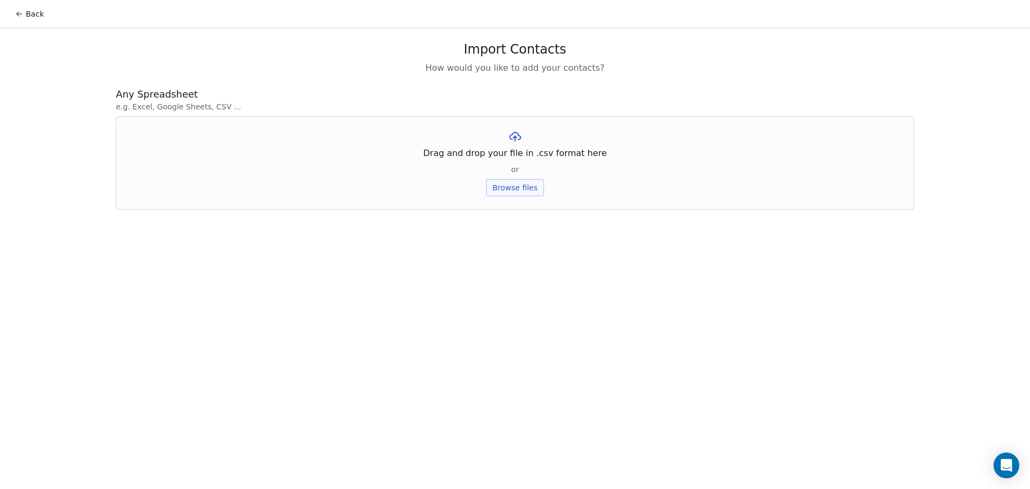
click at [475, 152] on span "Drag and drop your file in .csv format here" at bounding box center [514, 153] width 183 height 13
click at [500, 192] on button "Browse files" at bounding box center [515, 187] width 58 height 17
click at [527, 155] on button "Upload" at bounding box center [514, 157] width 39 height 17
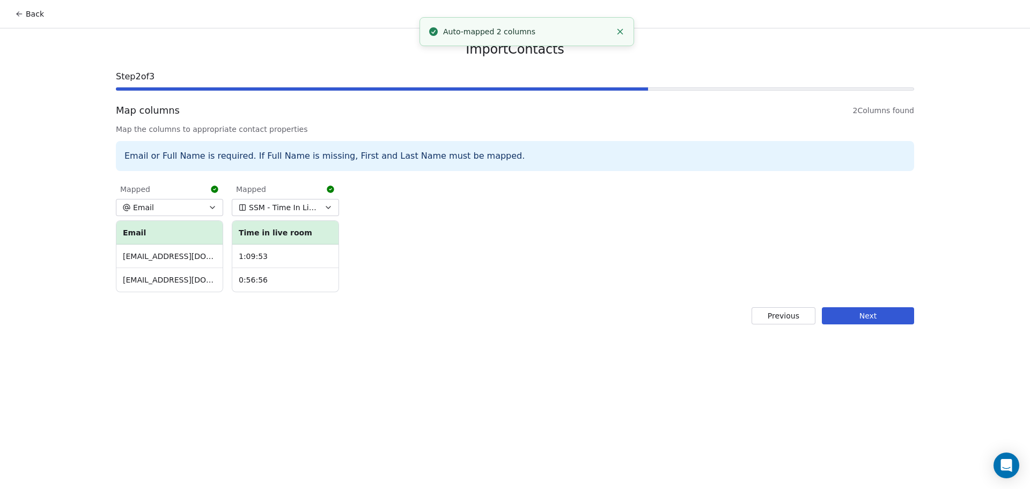
click at [823, 307] on button "Next" at bounding box center [868, 315] width 92 height 17
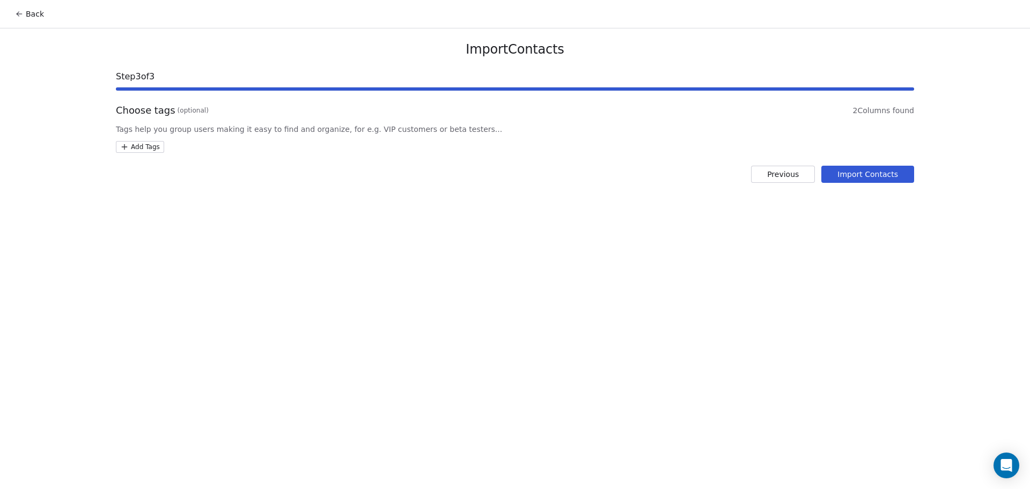
click at [142, 150] on html "Back Import Contacts Step 3 of 3 Choose tags (optional) 2 Columns found Tags he…" at bounding box center [515, 244] width 1030 height 489
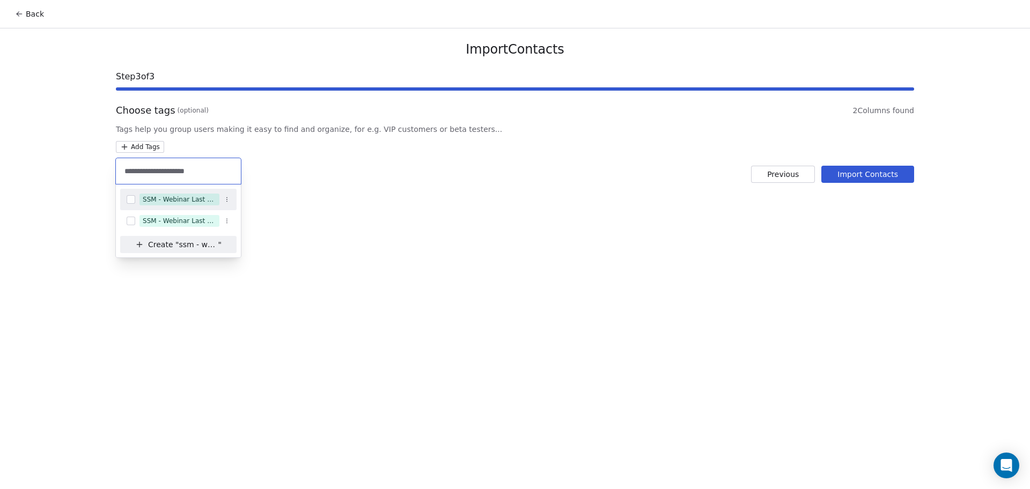
type input "**********"
click at [175, 193] on div "SSM - Webinar Last Attended" at bounding box center [178, 199] width 116 height 17
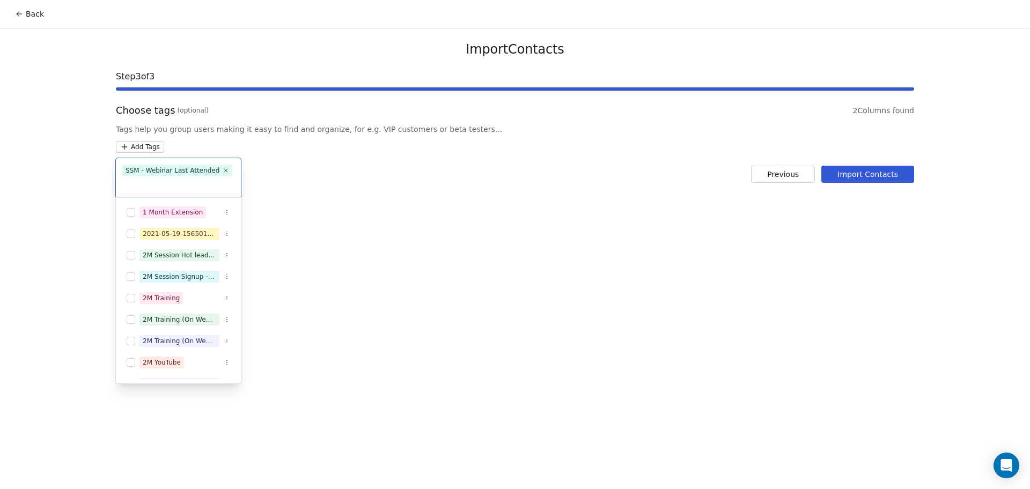
click at [511, 175] on html "Back Import Contacts Step 3 of 3 Choose tags (optional) 2 Columns found Tags he…" at bounding box center [515, 244] width 1030 height 489
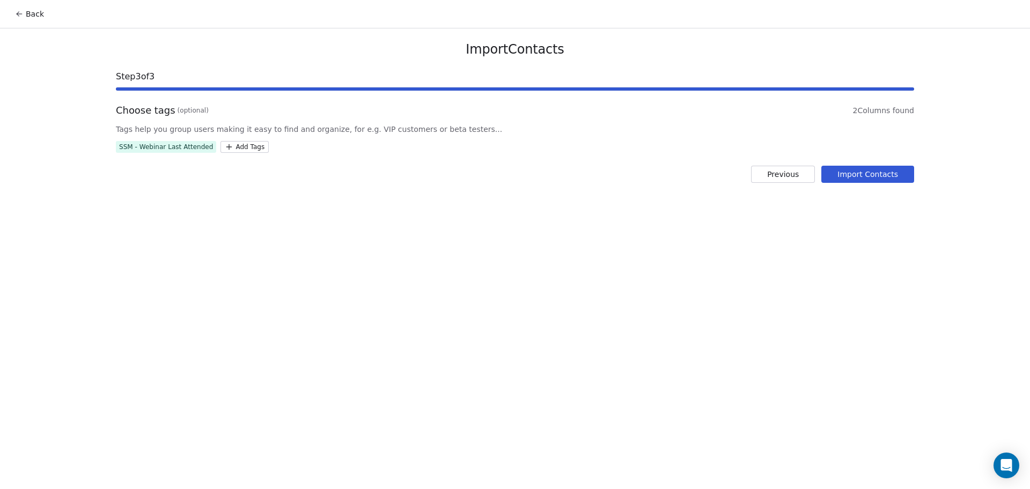
click at [823, 175] on button "Import Contacts" at bounding box center [867, 174] width 93 height 17
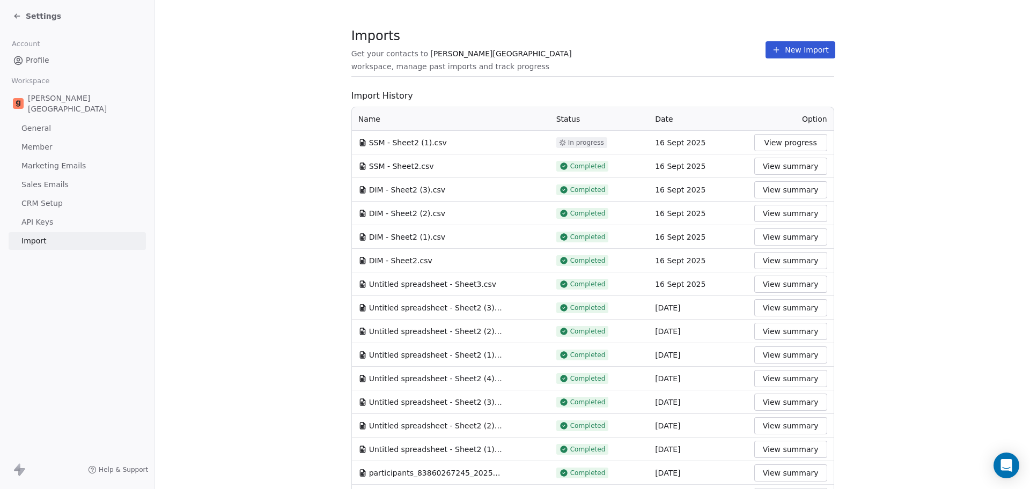
click at [795, 56] on button "New Import" at bounding box center [800, 49] width 69 height 17
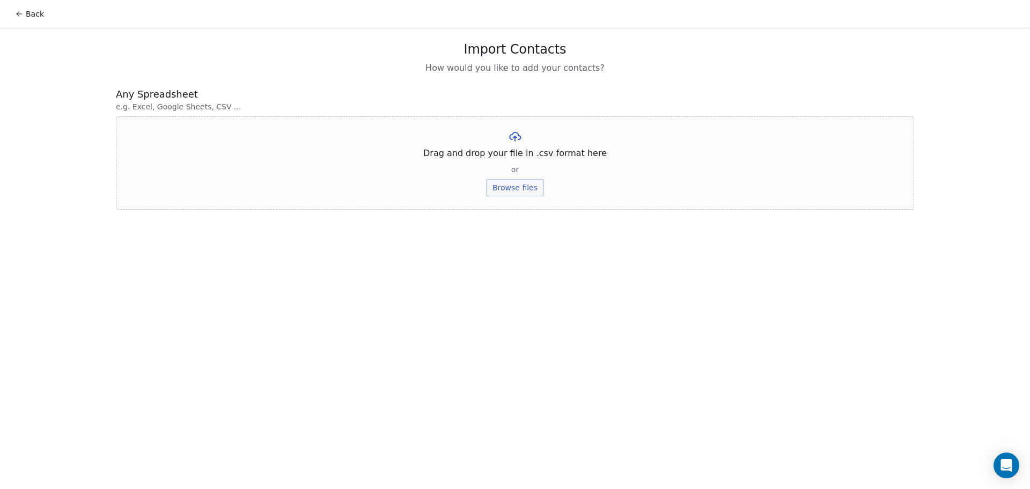
click at [502, 196] on button "Browse files" at bounding box center [515, 187] width 58 height 17
click at [525, 162] on button "Upload" at bounding box center [514, 157] width 39 height 17
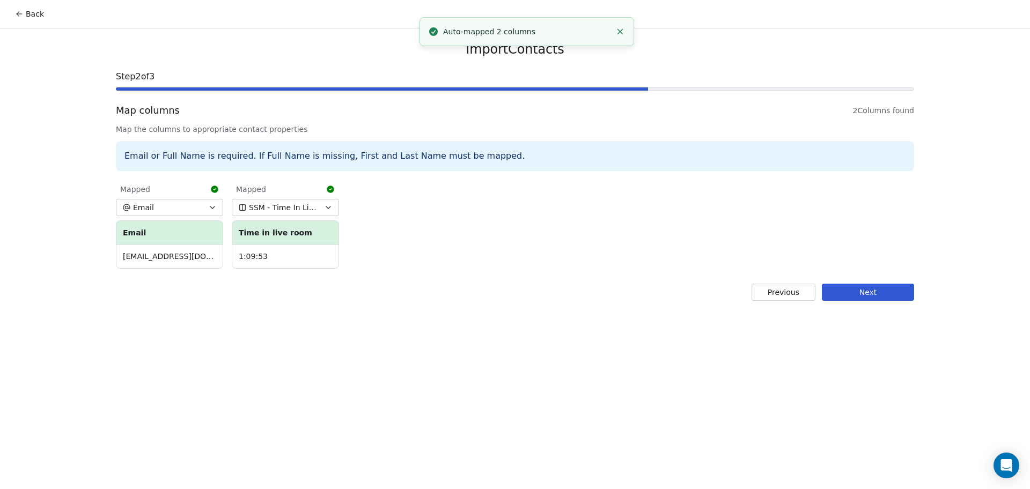
click at [823, 292] on button "Next" at bounding box center [868, 292] width 92 height 17
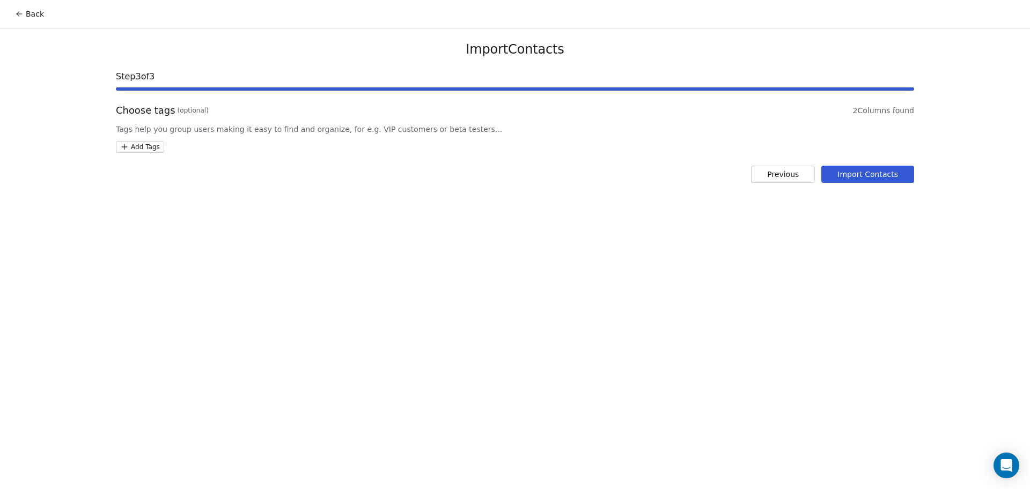
click at [127, 143] on html "Back Import Contacts Step 3 of 3 Choose tags (optional) 2 Columns found Tags he…" at bounding box center [515, 244] width 1030 height 489
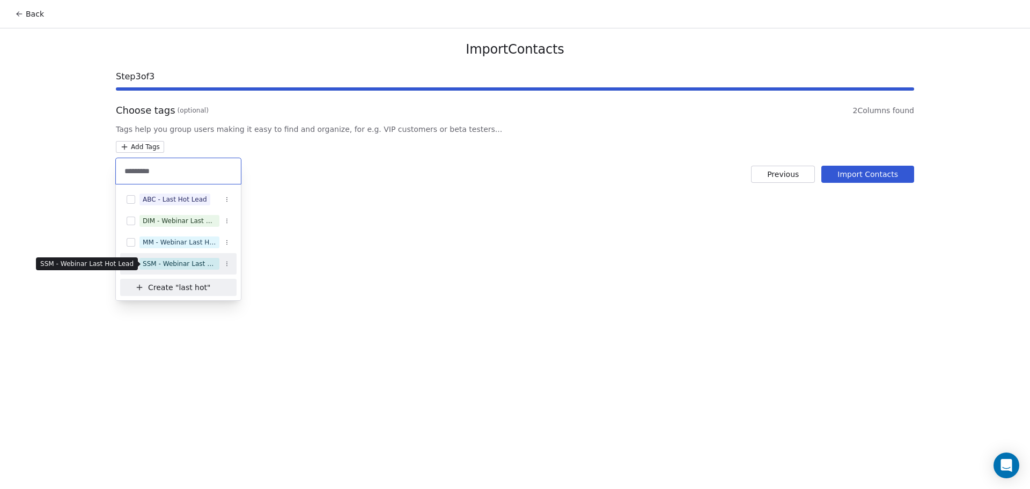
type input "********"
click at [187, 262] on div "SSM - Webinar Last Hot Lead" at bounding box center [179, 264] width 73 height 10
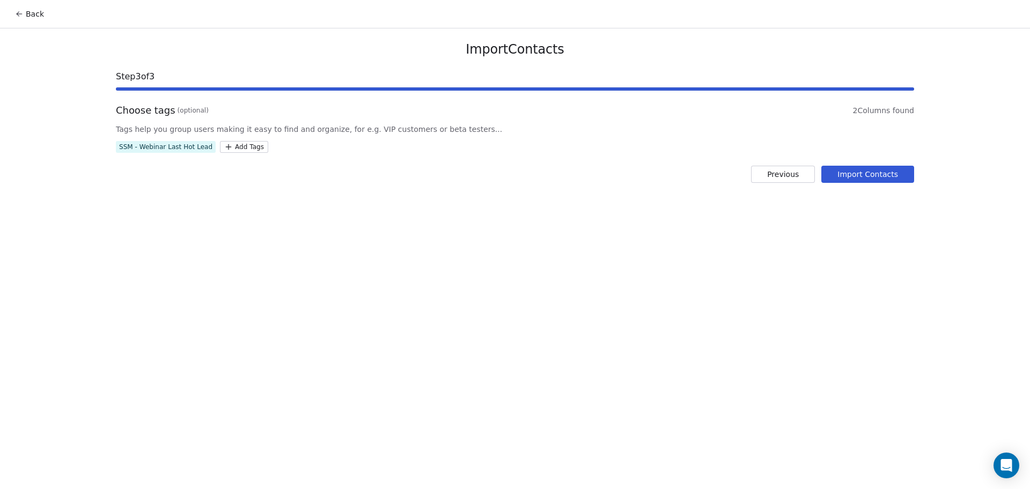
click at [506, 173] on html "Back Import Contacts Step 3 of 3 Choose tags (optional) 2 Columns found Tags he…" at bounding box center [515, 244] width 1030 height 489
click at [823, 178] on button "Import Contacts" at bounding box center [867, 174] width 93 height 17
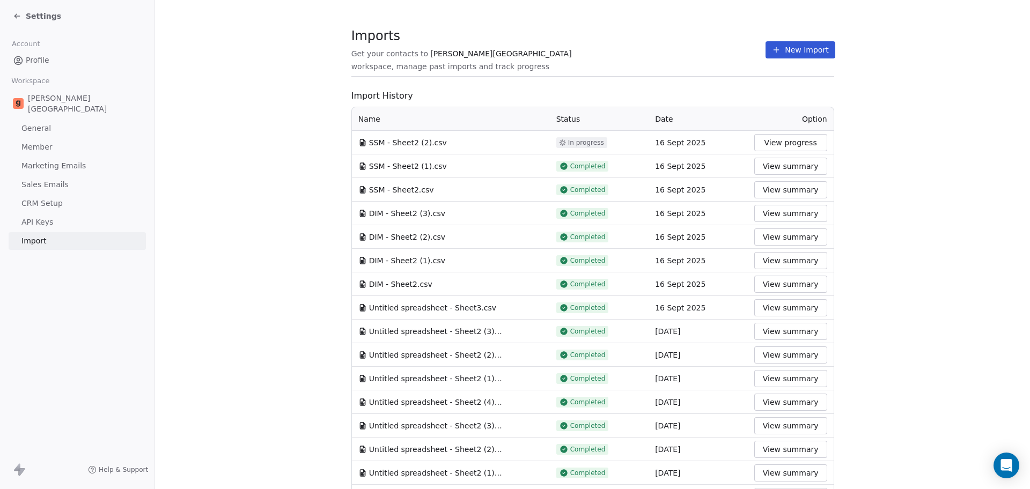
click at [635, 44] on span "Imports" at bounding box center [558, 36] width 415 height 16
click at [816, 42] on button "New Import" at bounding box center [800, 49] width 69 height 17
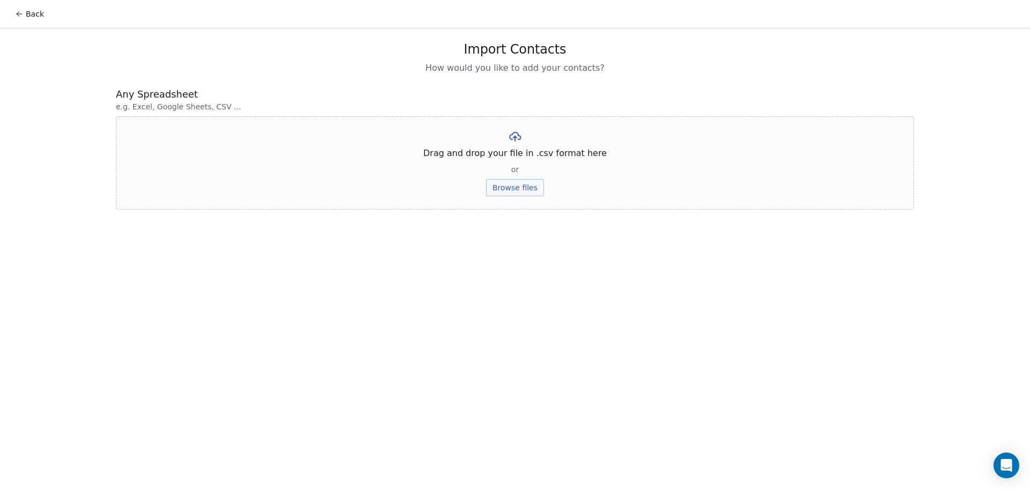
click at [504, 186] on button "Browse files" at bounding box center [515, 187] width 58 height 17
click at [513, 164] on button "Upload" at bounding box center [514, 157] width 39 height 17
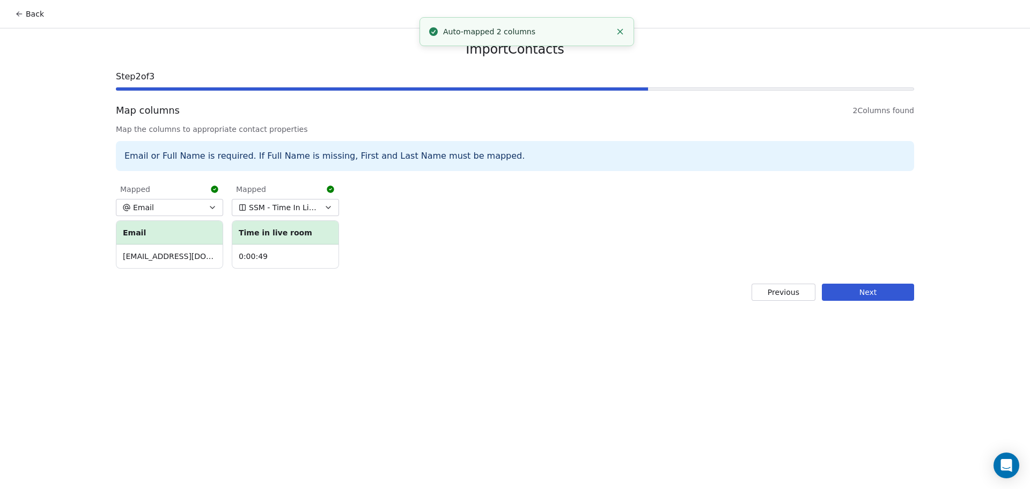
click at [823, 282] on div "Import Contacts Step 2 of 3 Map columns 2 Columns found Map the columns to appr…" at bounding box center [515, 170] width 824 height 285
click at [823, 289] on button "Next" at bounding box center [868, 292] width 92 height 17
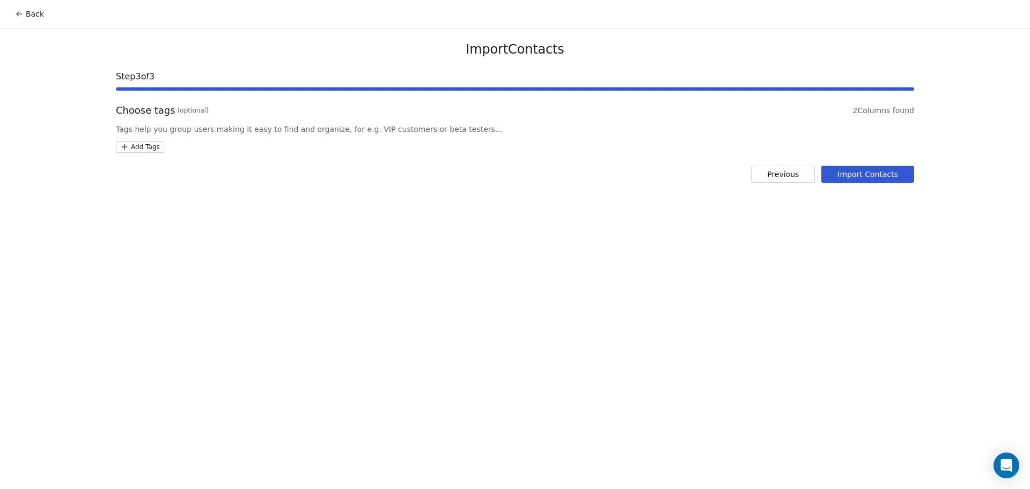
click at [147, 148] on html "Back Import Contacts Step 3 of 3 Choose tags (optional) 2 Columns found Tags he…" at bounding box center [515, 244] width 1030 height 489
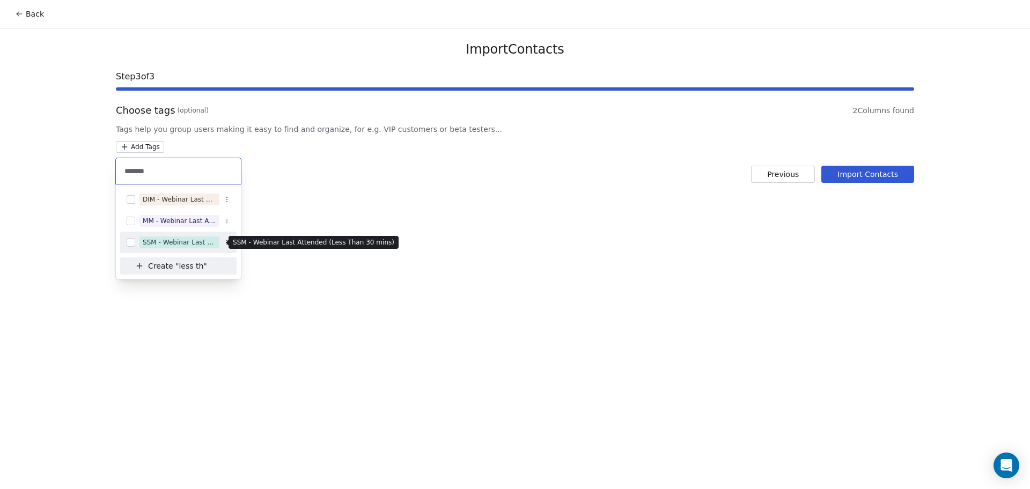
type input "*******"
click at [132, 243] on button "Suggestions" at bounding box center [131, 242] width 9 height 9
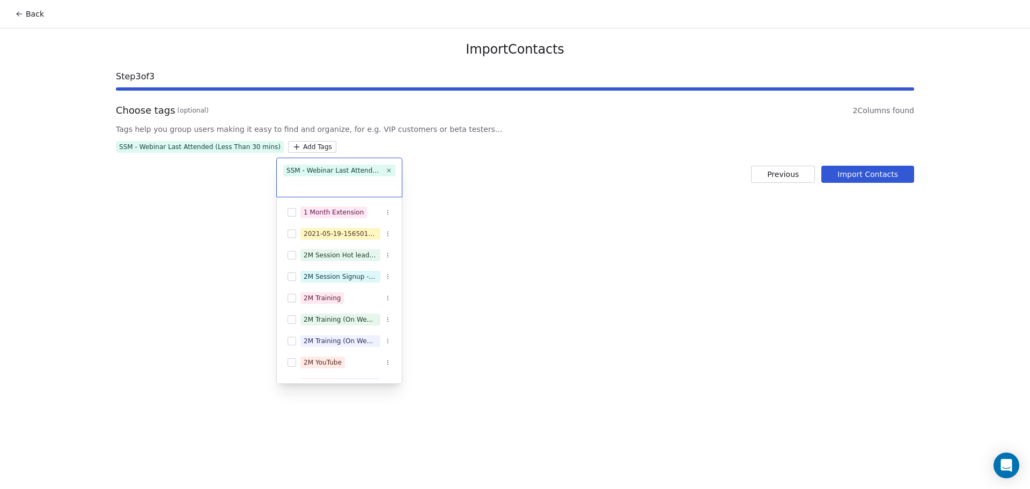
click at [506, 145] on html "Back Import Contacts Step 3 of 3 Choose tags (optional) 2 Columns found Tags he…" at bounding box center [515, 244] width 1030 height 489
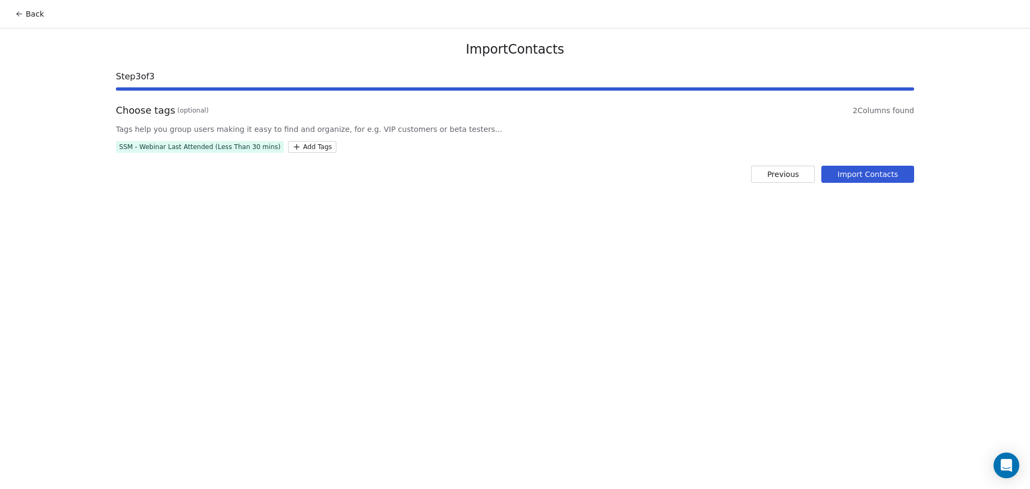
click at [823, 174] on button "Import Contacts" at bounding box center [867, 174] width 93 height 17
